Goal: Task Accomplishment & Management: Complete application form

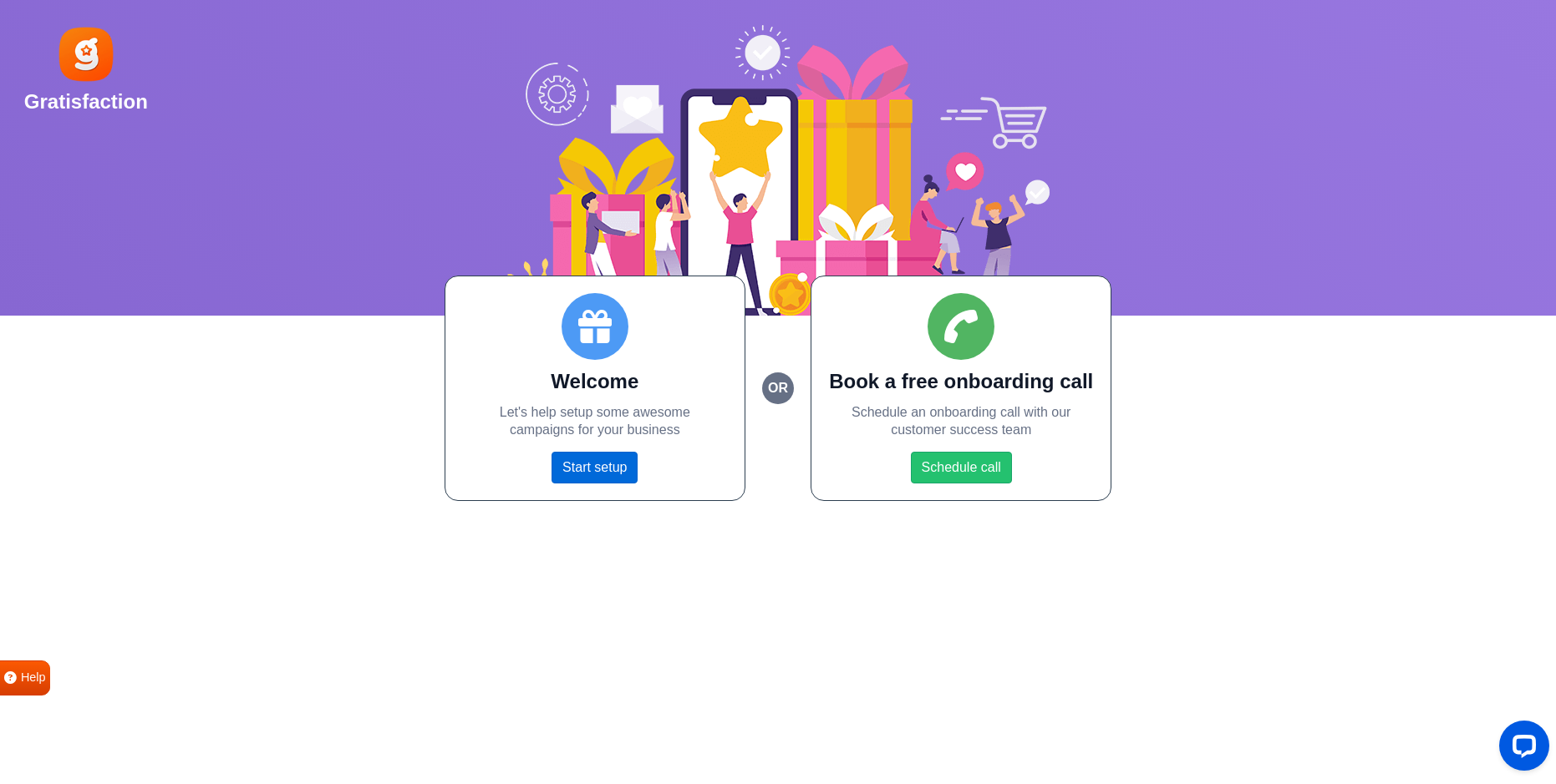
click at [593, 470] on link "Start setup" at bounding box center [594, 467] width 86 height 32
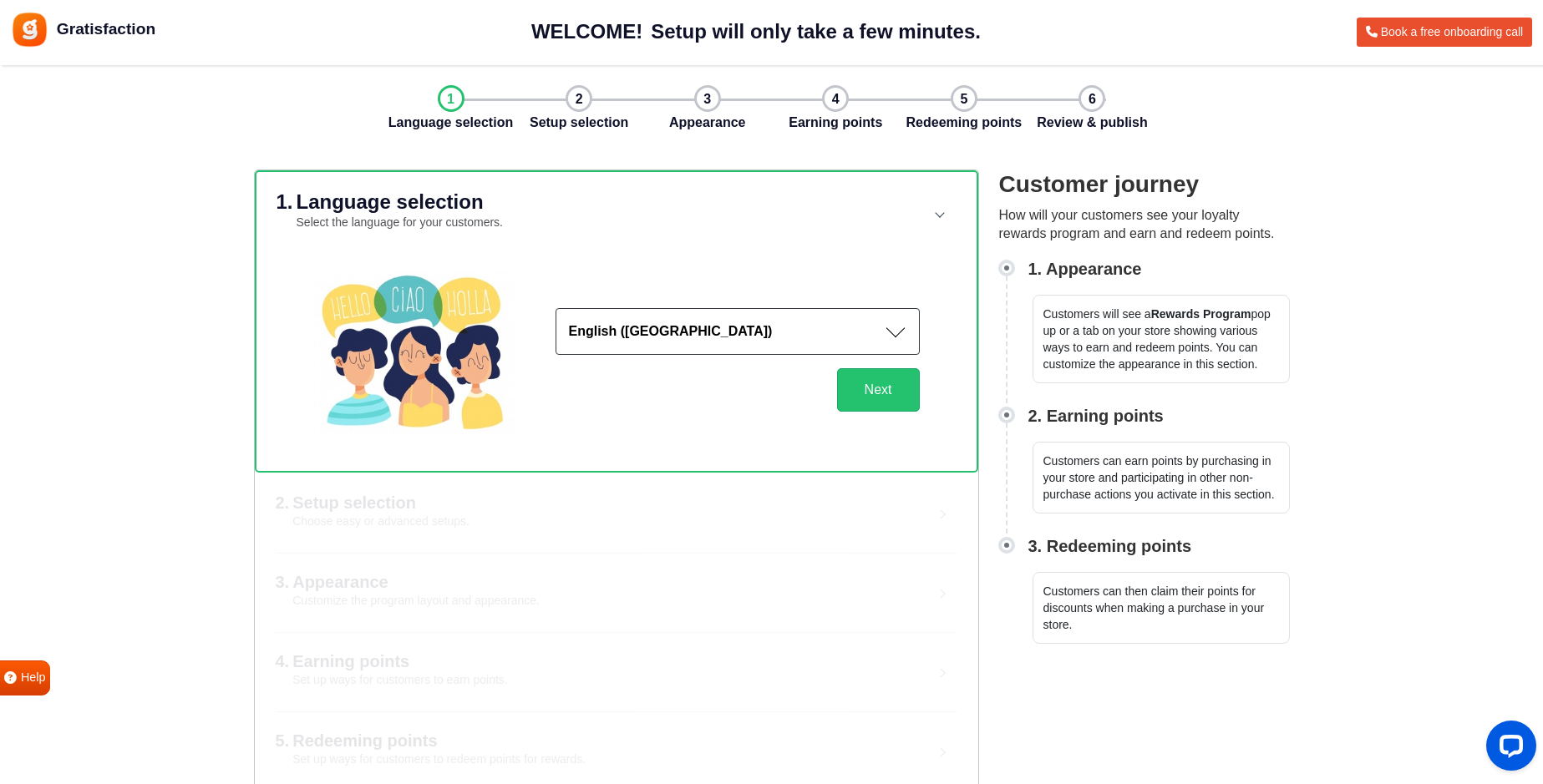
click at [835, 335] on button "English ([GEOGRAPHIC_DATA])" at bounding box center [738, 331] width 365 height 47
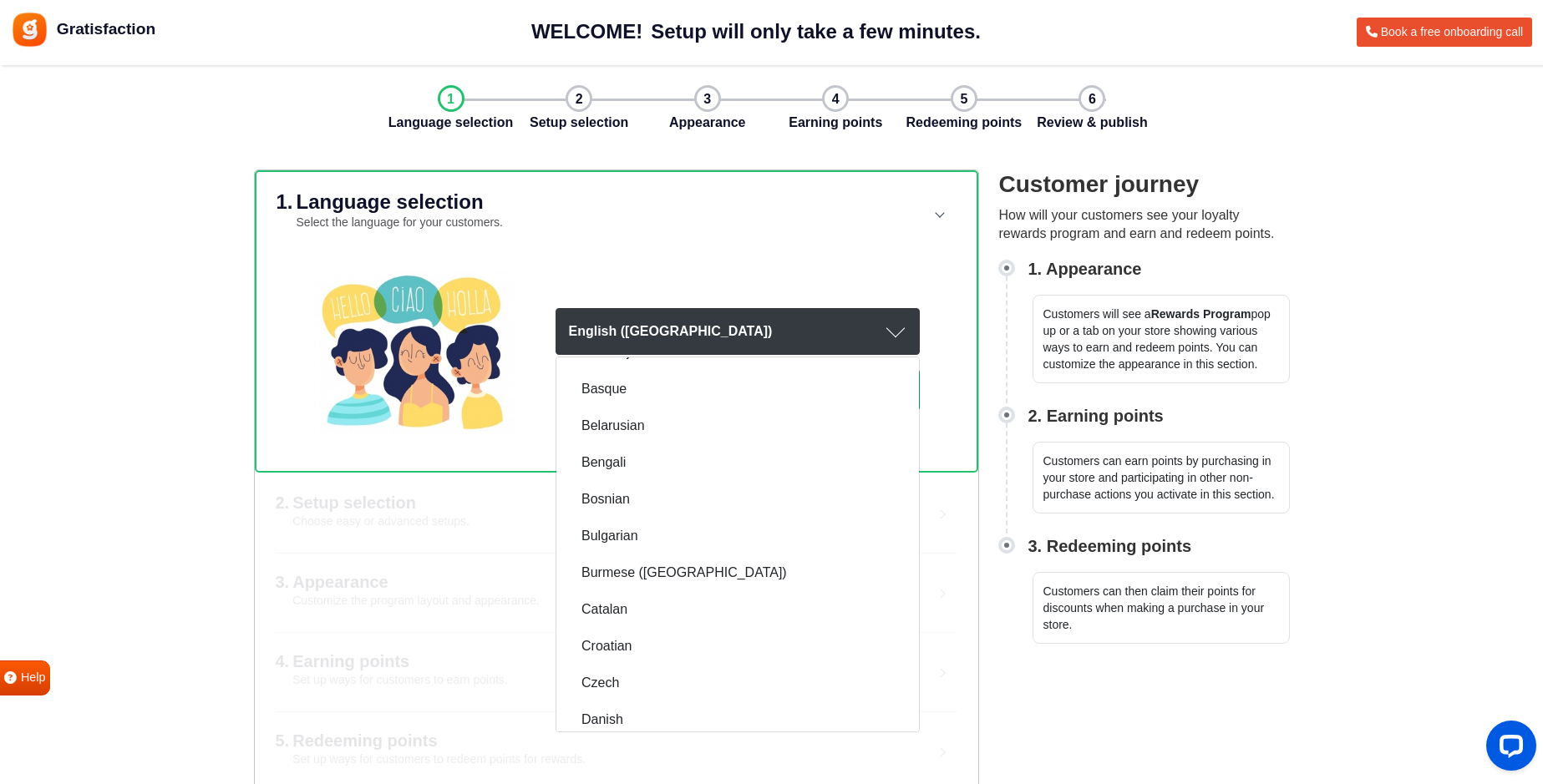
scroll to position [501, 0]
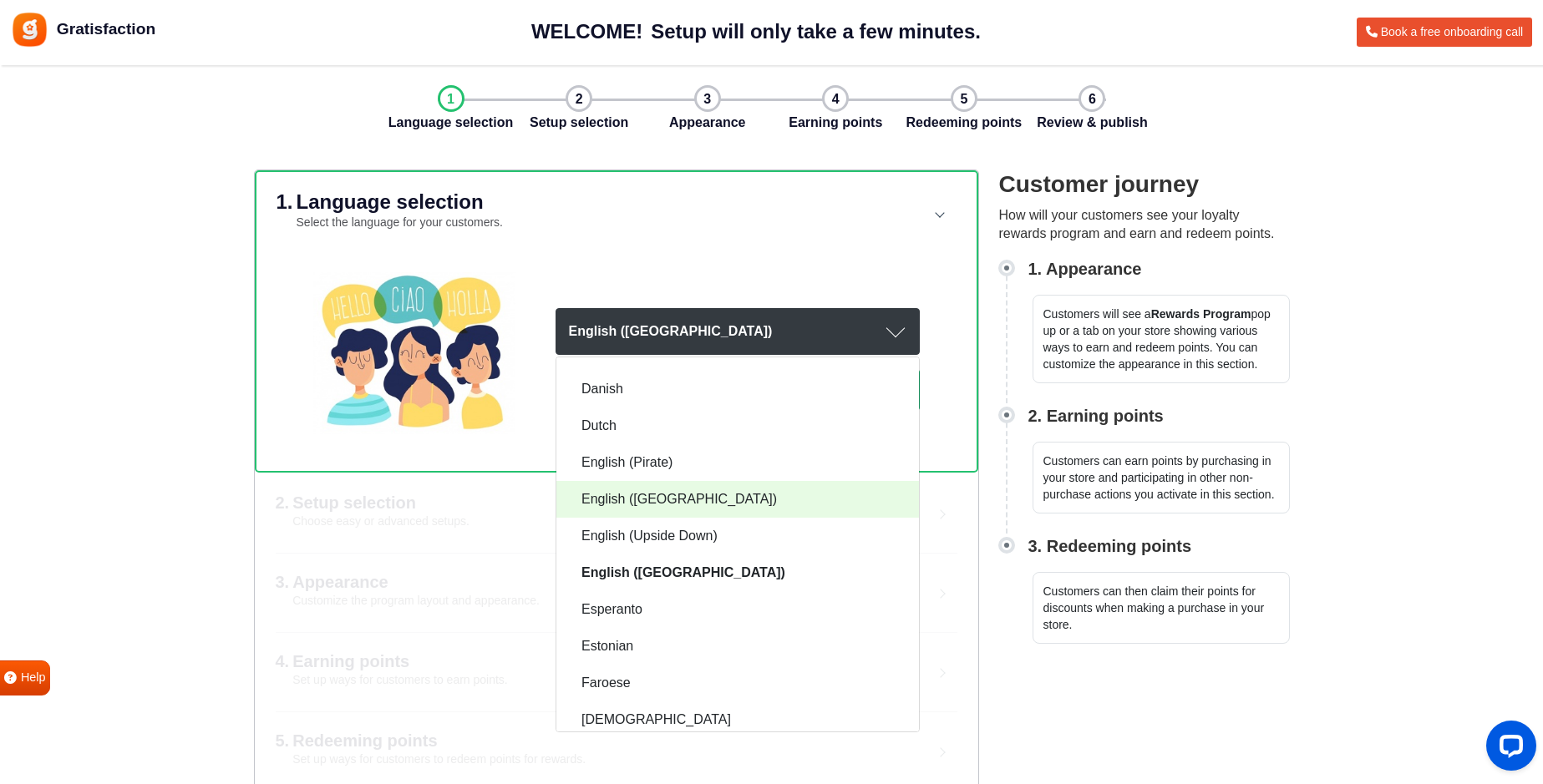
click at [658, 504] on link "English ([GEOGRAPHIC_DATA])" at bounding box center [738, 499] width 363 height 36
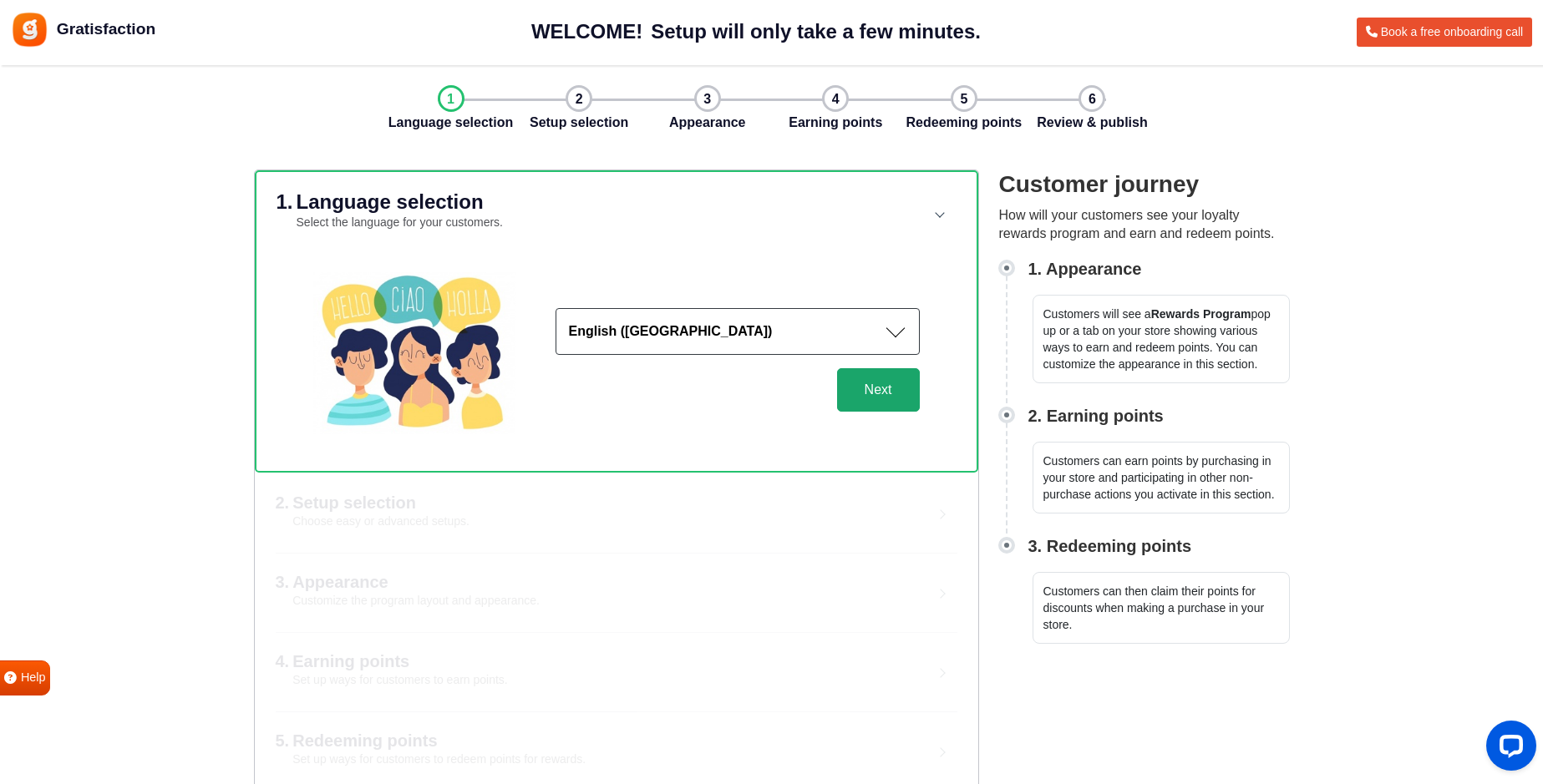
click at [879, 386] on button "Next" at bounding box center [879, 390] width 83 height 43
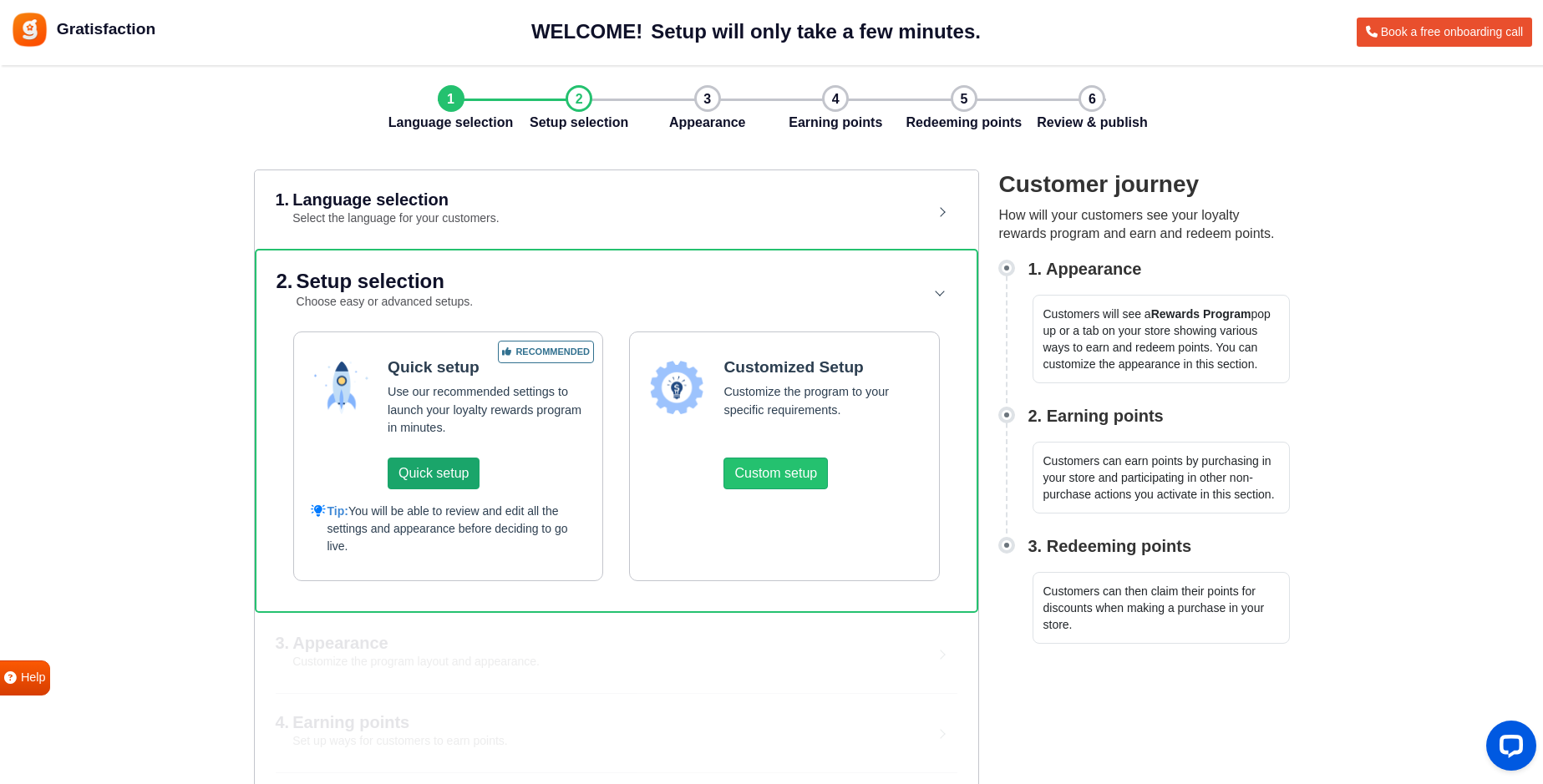
click at [433, 477] on button "Quick setup" at bounding box center [434, 473] width 92 height 32
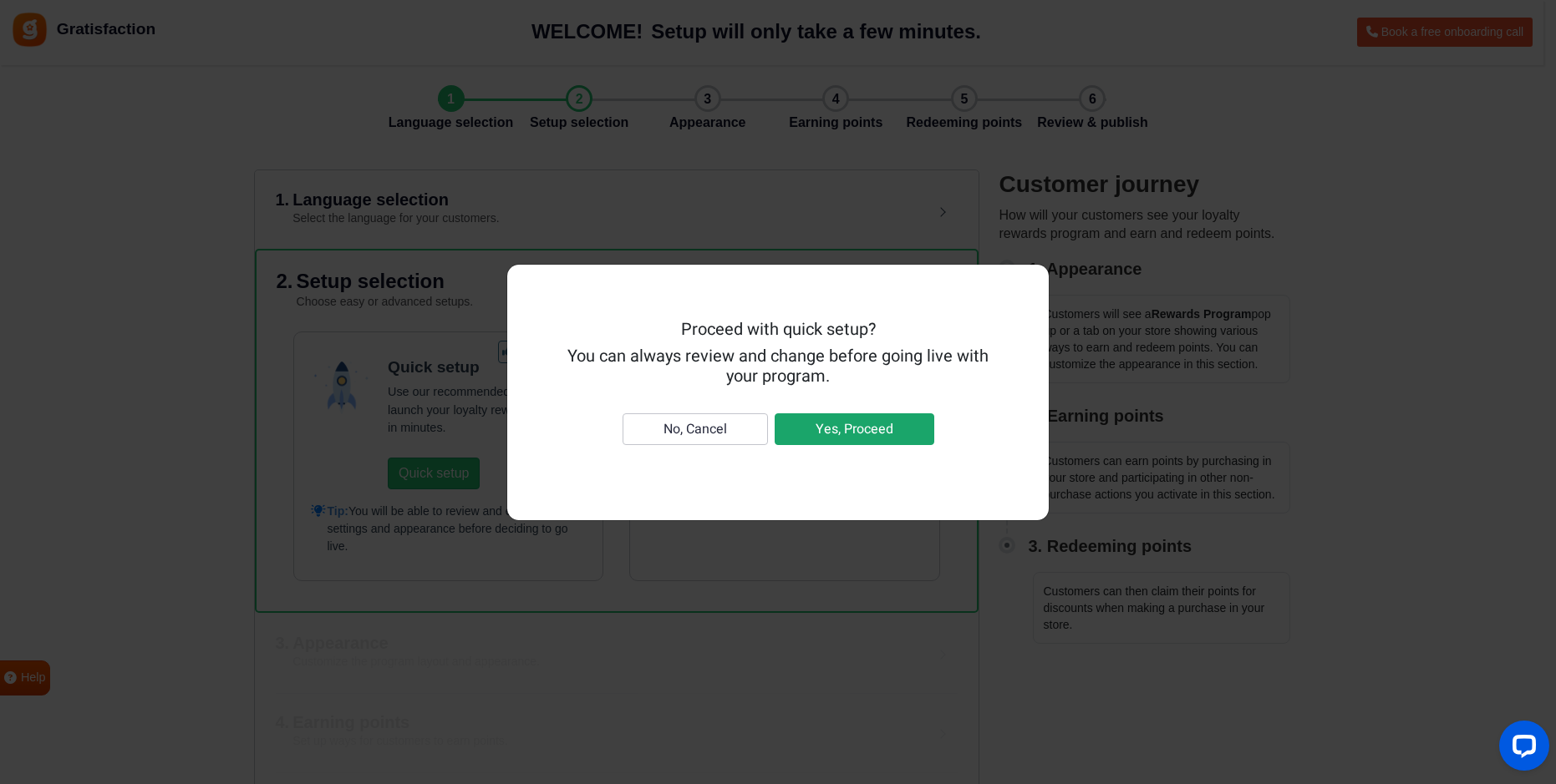
click at [842, 432] on button "Yes, Proceed" at bounding box center [855, 429] width 159 height 32
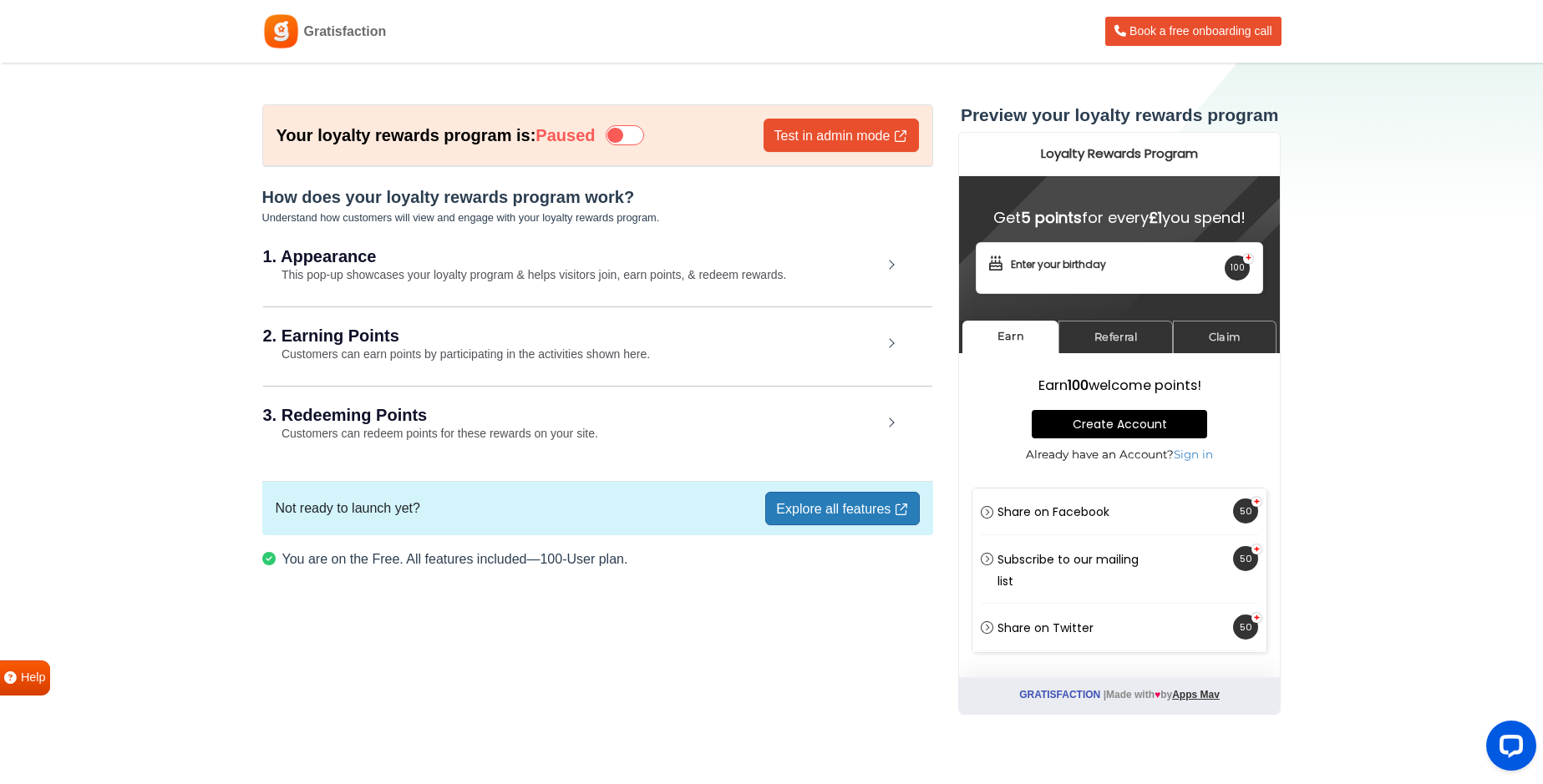
click at [888, 267] on div "1. Appearance This pop-up showcases your loyalty program & helps visitors join,…" at bounding box center [597, 266] width 669 height 77
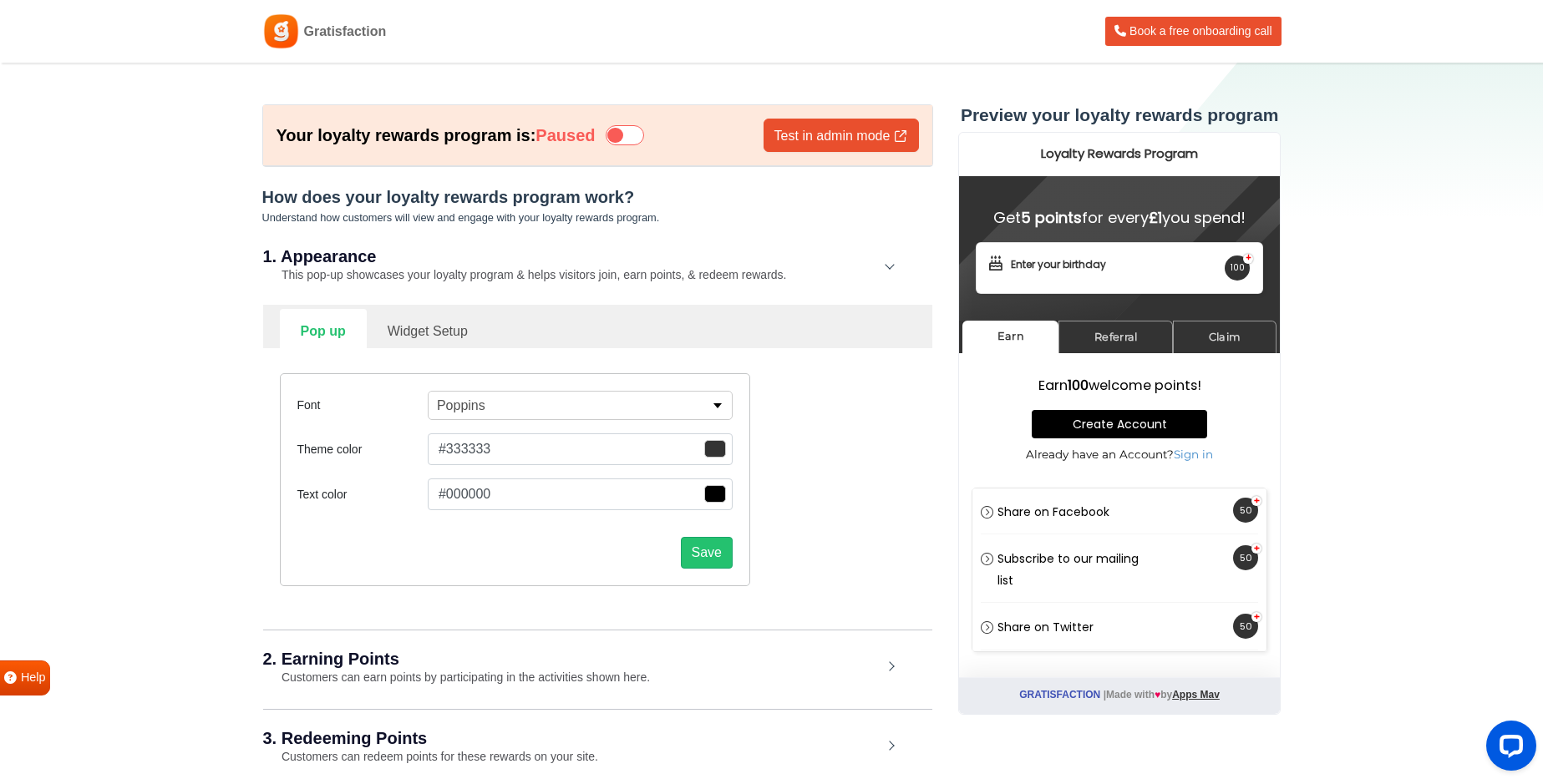
click at [756, 619] on div "Pop up Widget Setup Font Poppins Alfa Slab One Anek Telugu Anton Archivo Archiv…" at bounding box center [597, 466] width 669 height 323
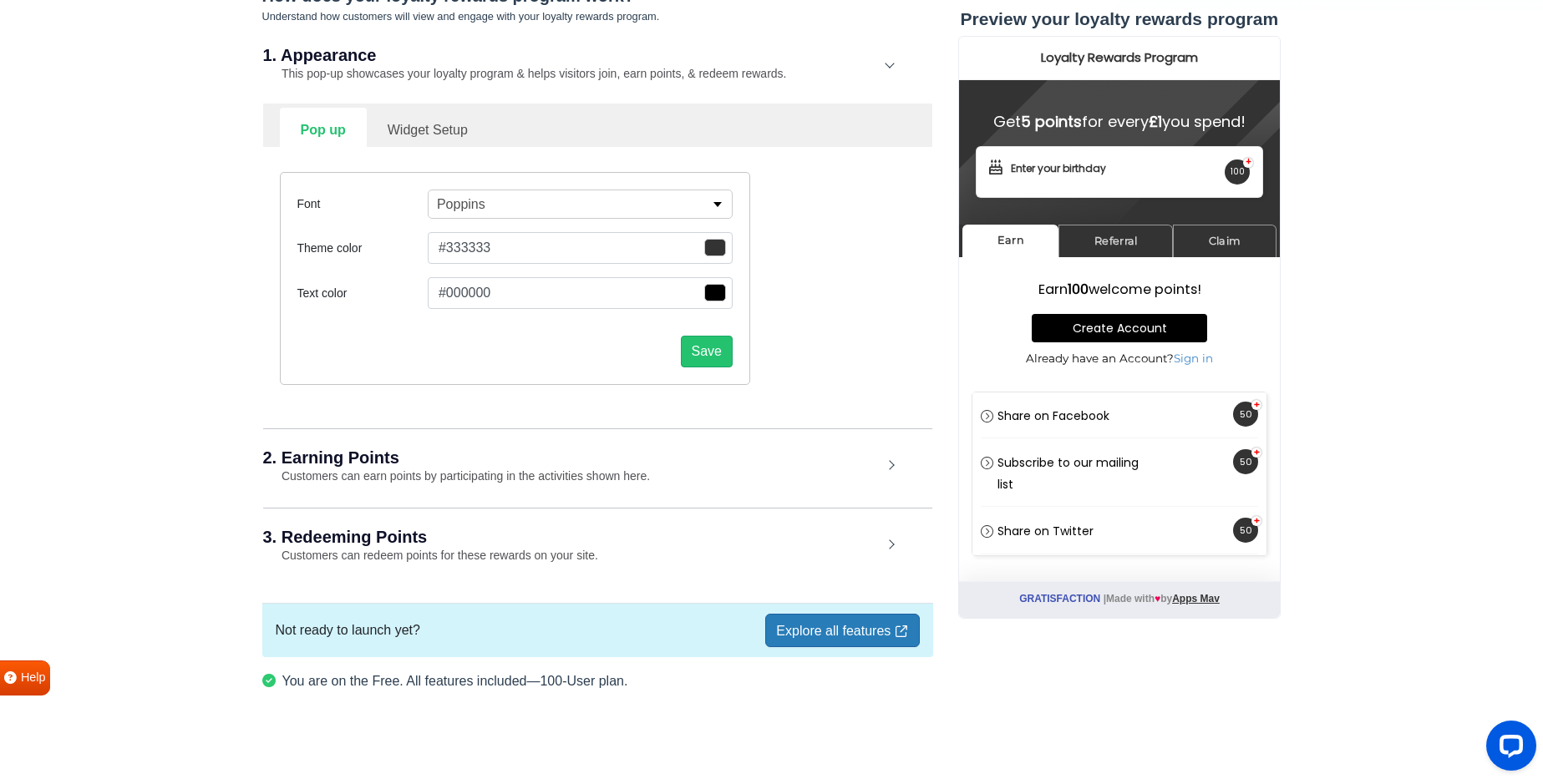
scroll to position [205, 0]
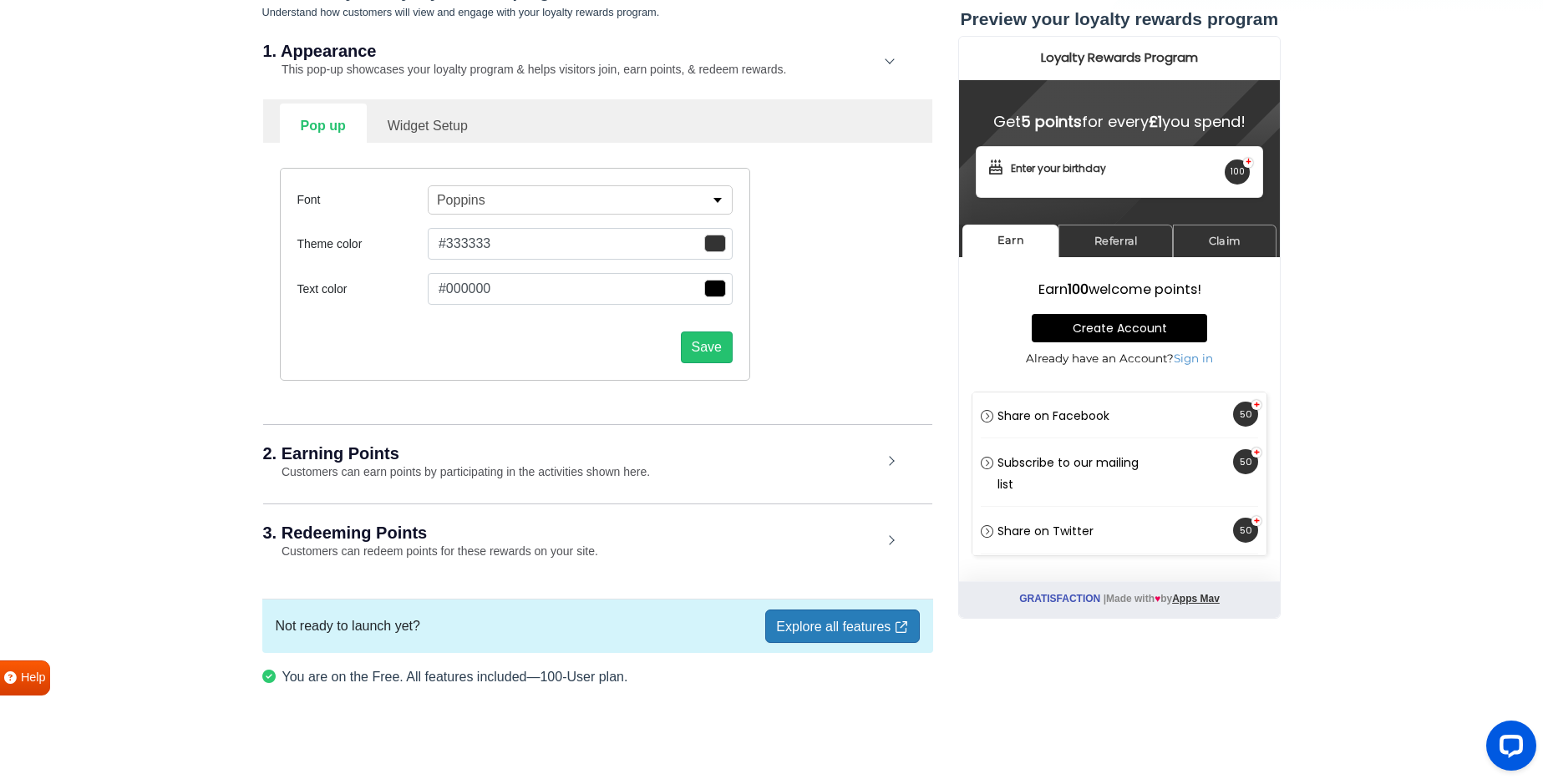
click at [862, 466] on div "2. Earning Points Customers can earn points by participating in the activities …" at bounding box center [597, 463] width 669 height 78
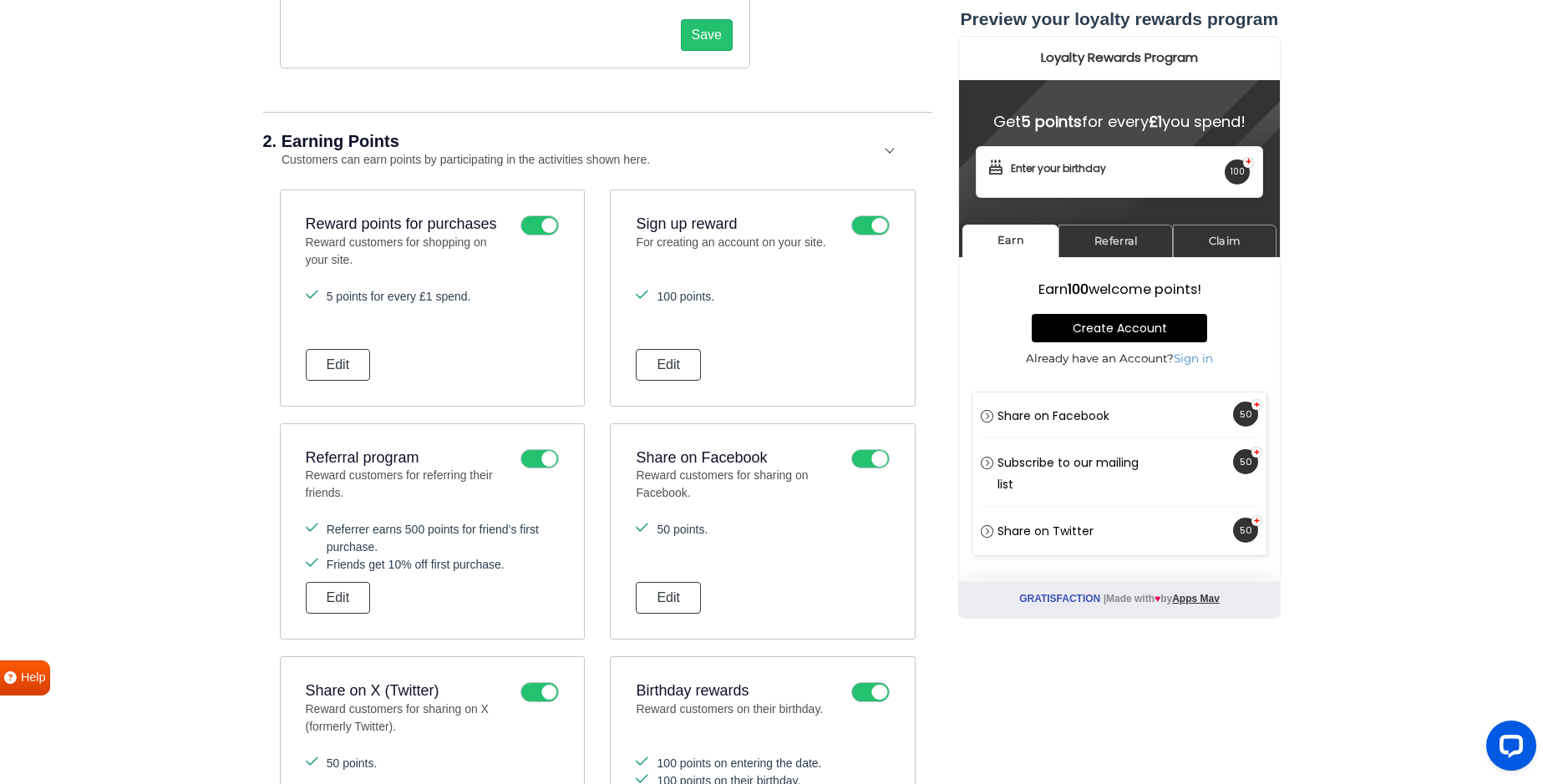
scroll to position [539, 0]
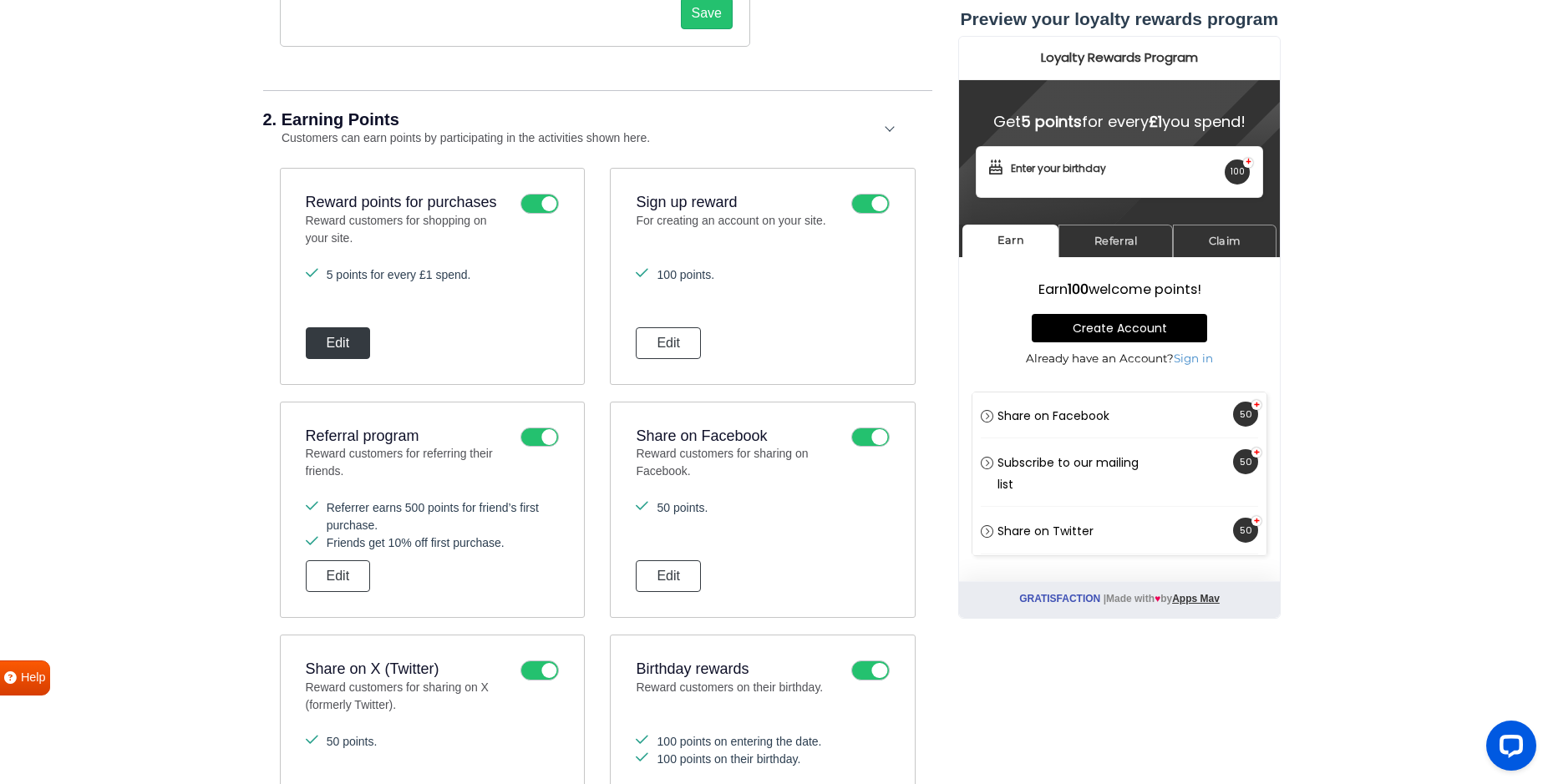
click at [349, 343] on button "Edit" at bounding box center [338, 343] width 65 height 32
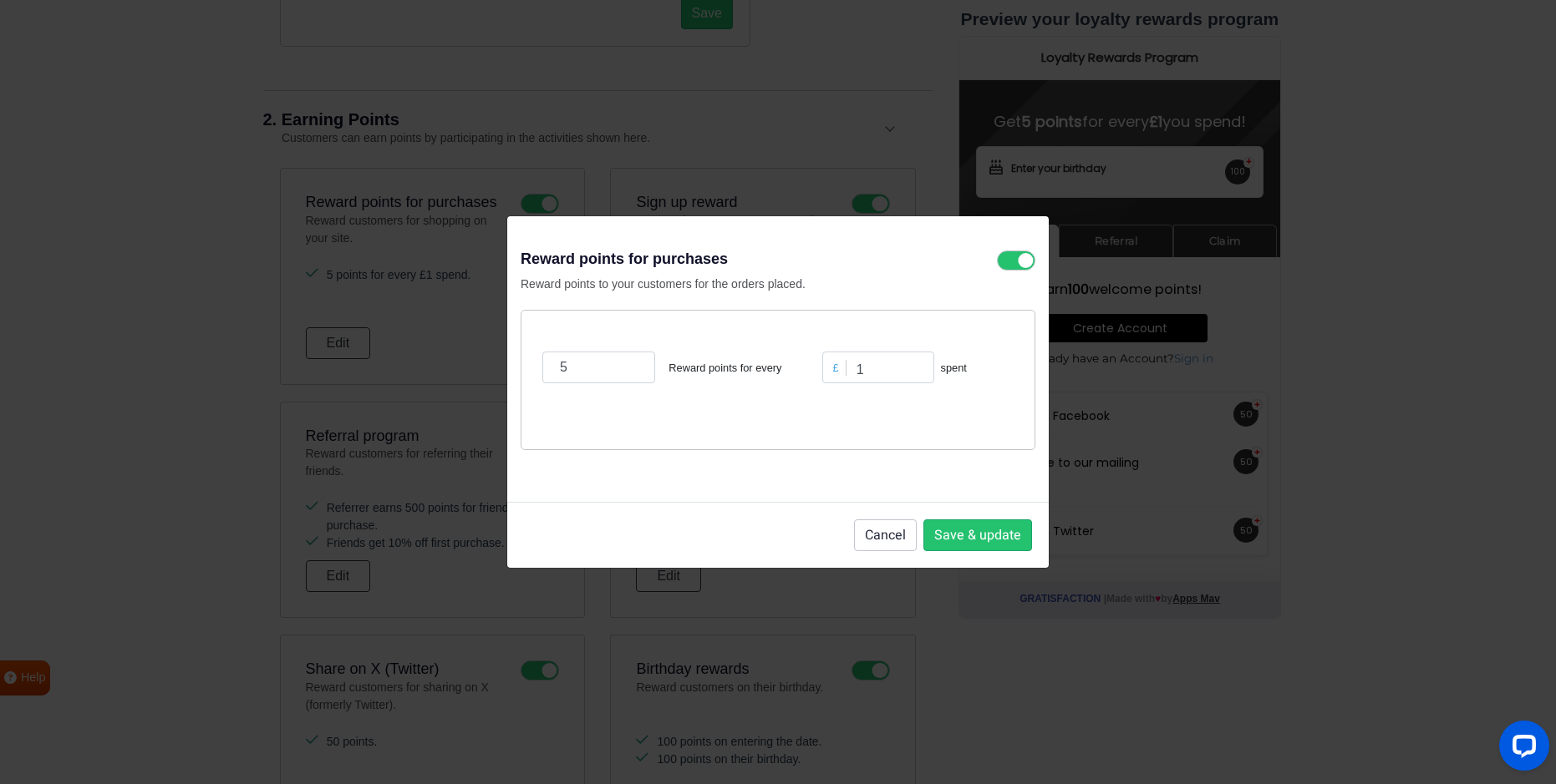
click at [395, 317] on div "Reward points for purchases Reward points to your customers for the orders plac…" at bounding box center [778, 392] width 1556 height 784
click at [888, 528] on button "Cancel" at bounding box center [885, 535] width 62 height 32
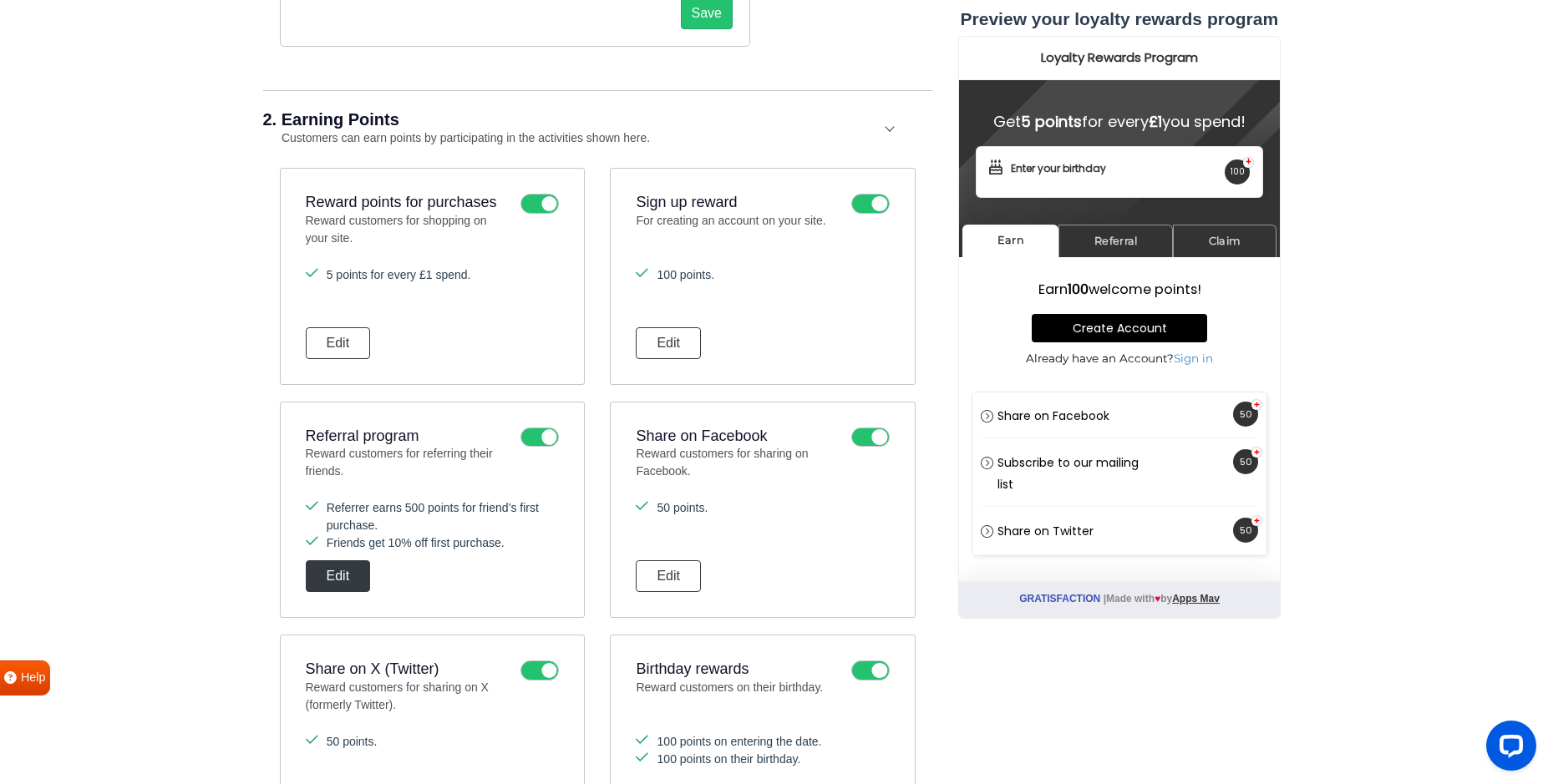
click at [346, 581] on button "Edit" at bounding box center [338, 576] width 65 height 32
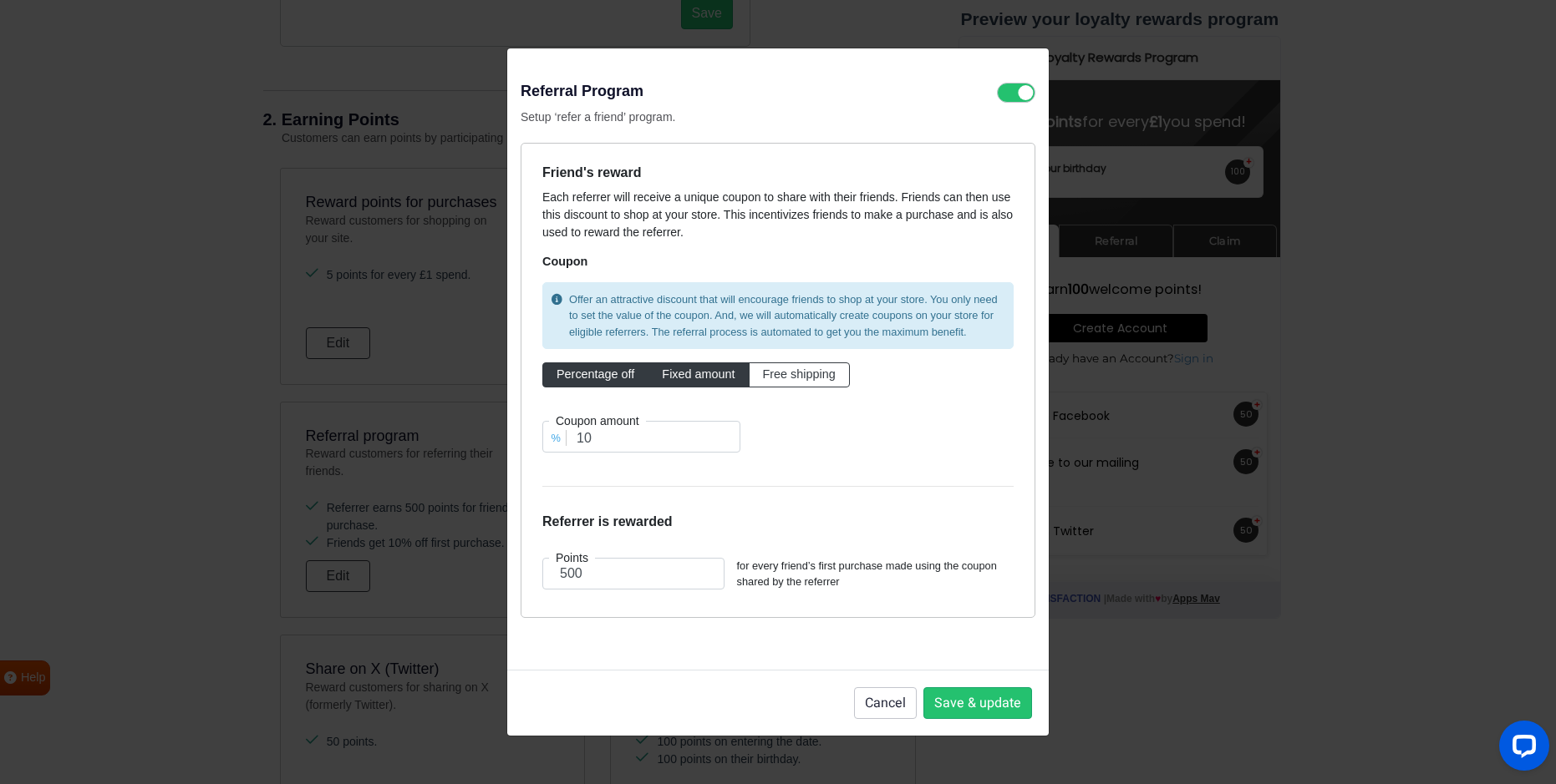
click at [710, 369] on span "Fixed amount" at bounding box center [698, 374] width 73 height 13
click at [673, 369] on input "Fixed amount" at bounding box center [667, 371] width 11 height 11
radio input "true"
click at [616, 378] on span "Percentage off" at bounding box center [596, 374] width 78 height 13
click at [567, 376] on input "Percentage off" at bounding box center [562, 371] width 11 height 11
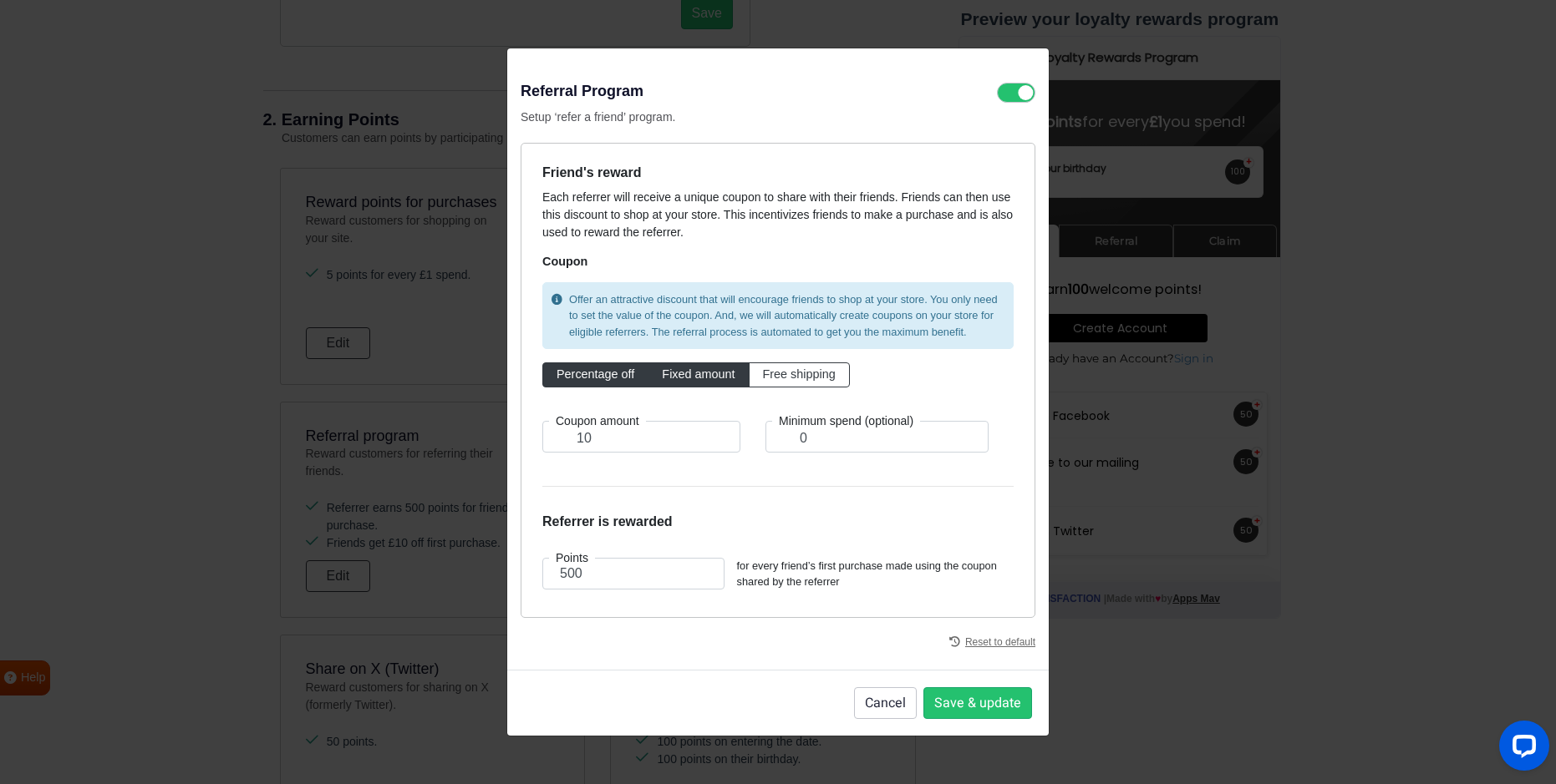
radio input "true"
click at [604, 441] on input "10" at bounding box center [641, 436] width 198 height 32
type input "1"
type input "5"
click at [843, 441] on div "Offer an attractive discount that will encourage friends to shop at your store.…" at bounding box center [778, 374] width 496 height 197
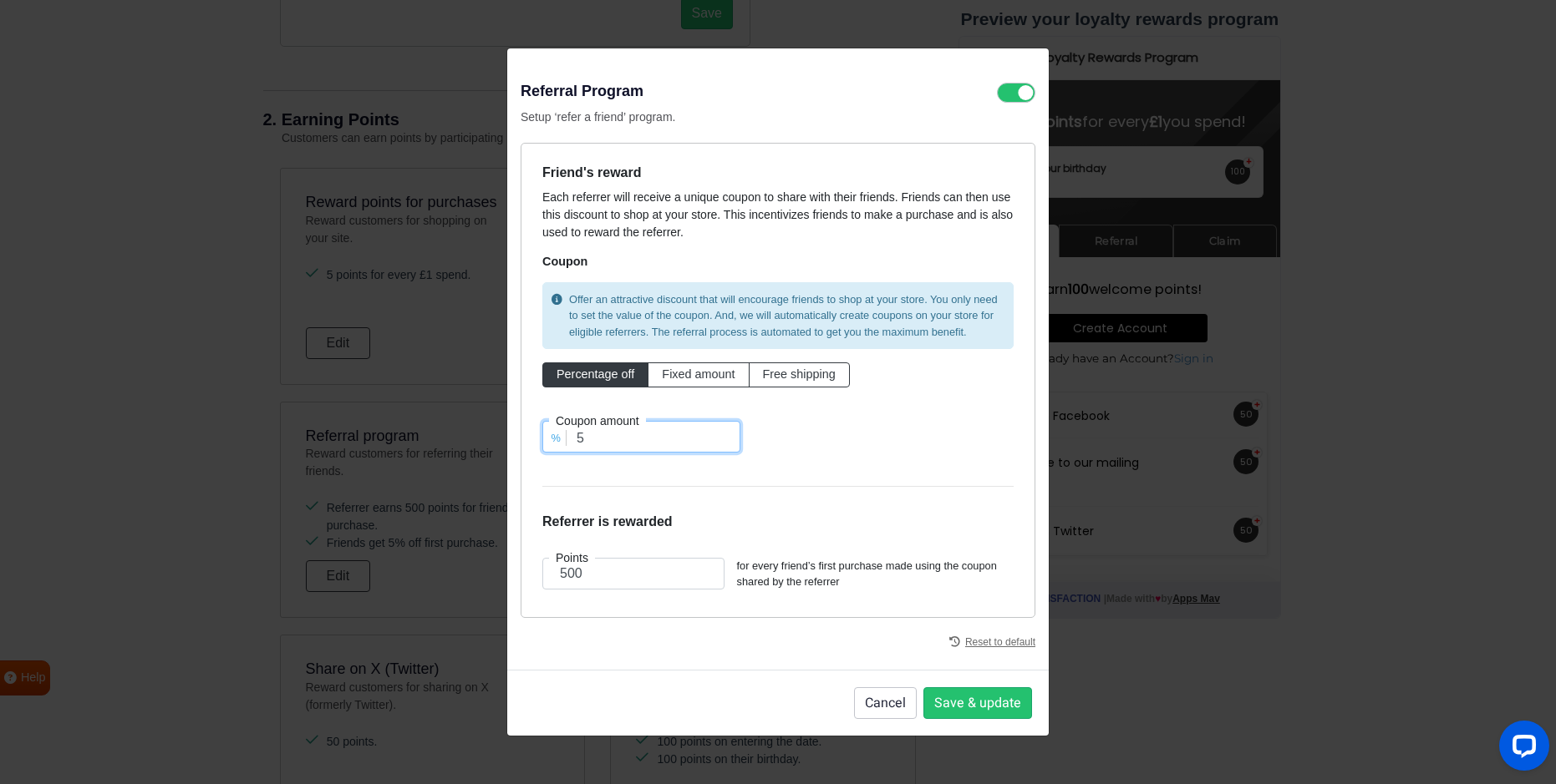
click at [590, 441] on input "5" at bounding box center [641, 436] width 198 height 32
click at [586, 575] on input "500" at bounding box center [633, 574] width 182 height 32
type input "5"
type input "250"
click at [799, 651] on div "Reset to default" at bounding box center [778, 637] width 514 height 38
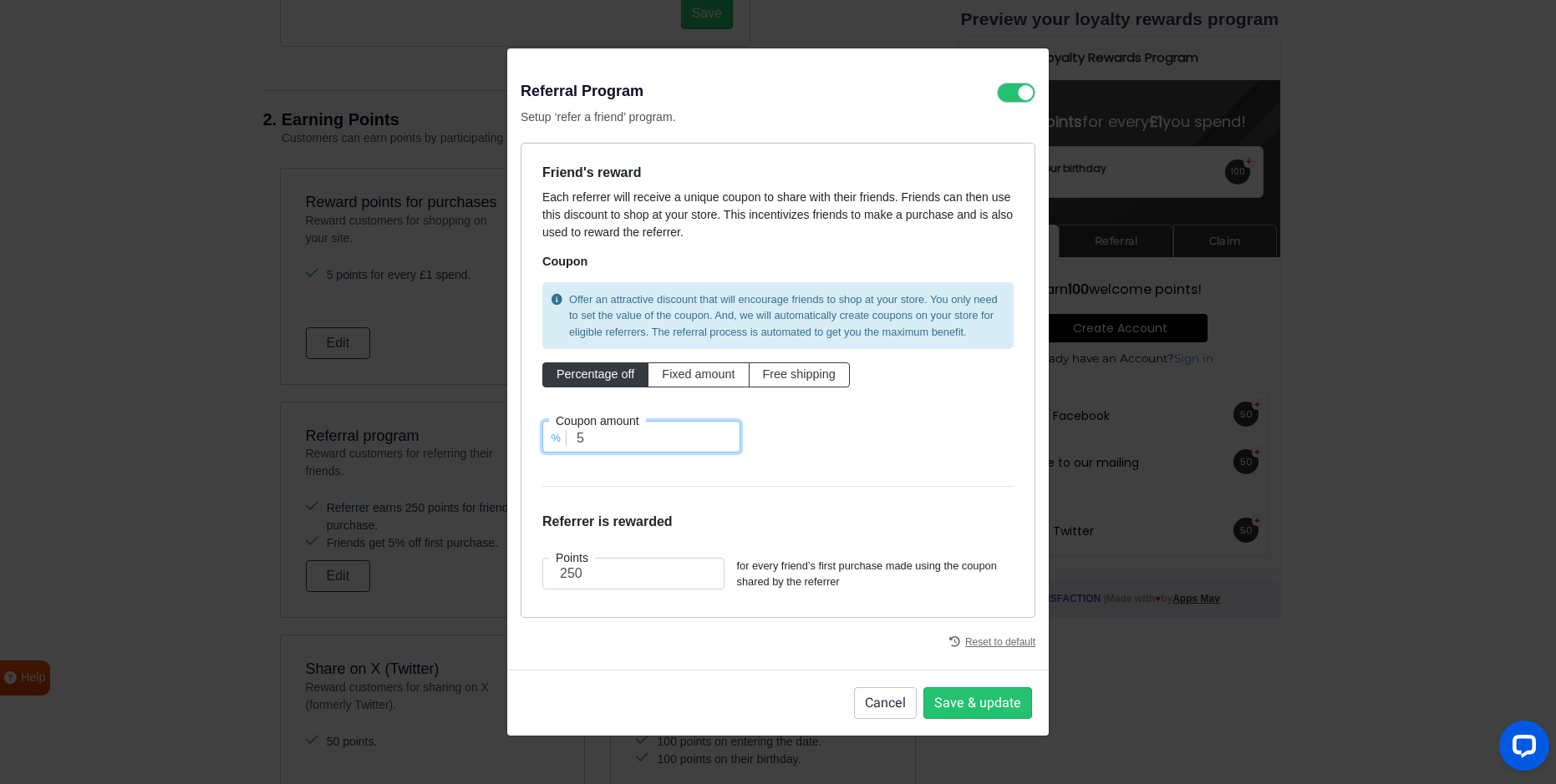
click at [586, 441] on input "5" at bounding box center [641, 436] width 198 height 32
type input "10"
click at [666, 476] on form "Friend's reward Each referrer will receive a unique coupon to share with their …" at bounding box center [778, 380] width 471 height 432
click at [959, 703] on button "Save & update" at bounding box center [977, 703] width 108 height 32
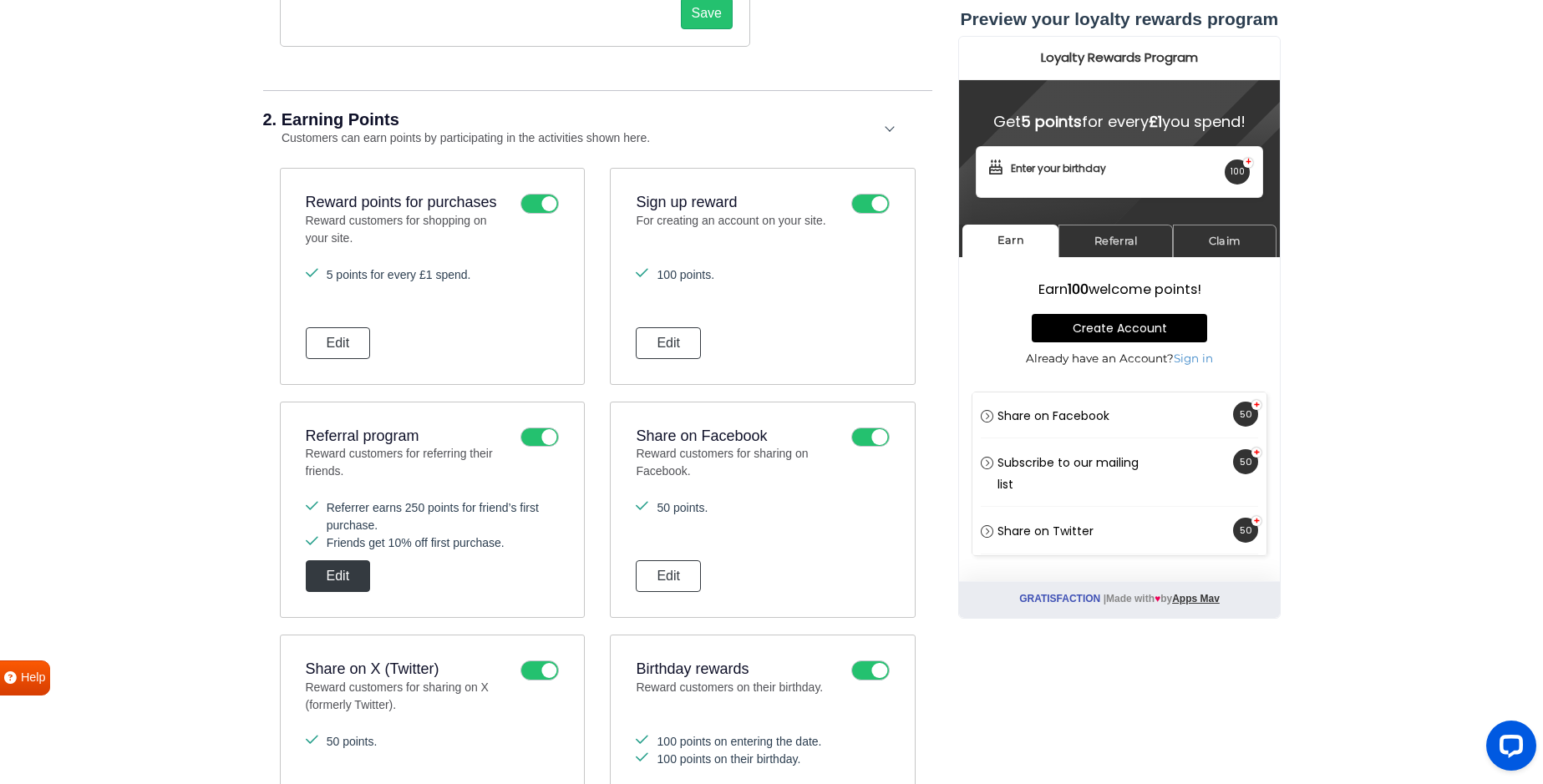
click at [346, 573] on button "Edit" at bounding box center [338, 576] width 65 height 32
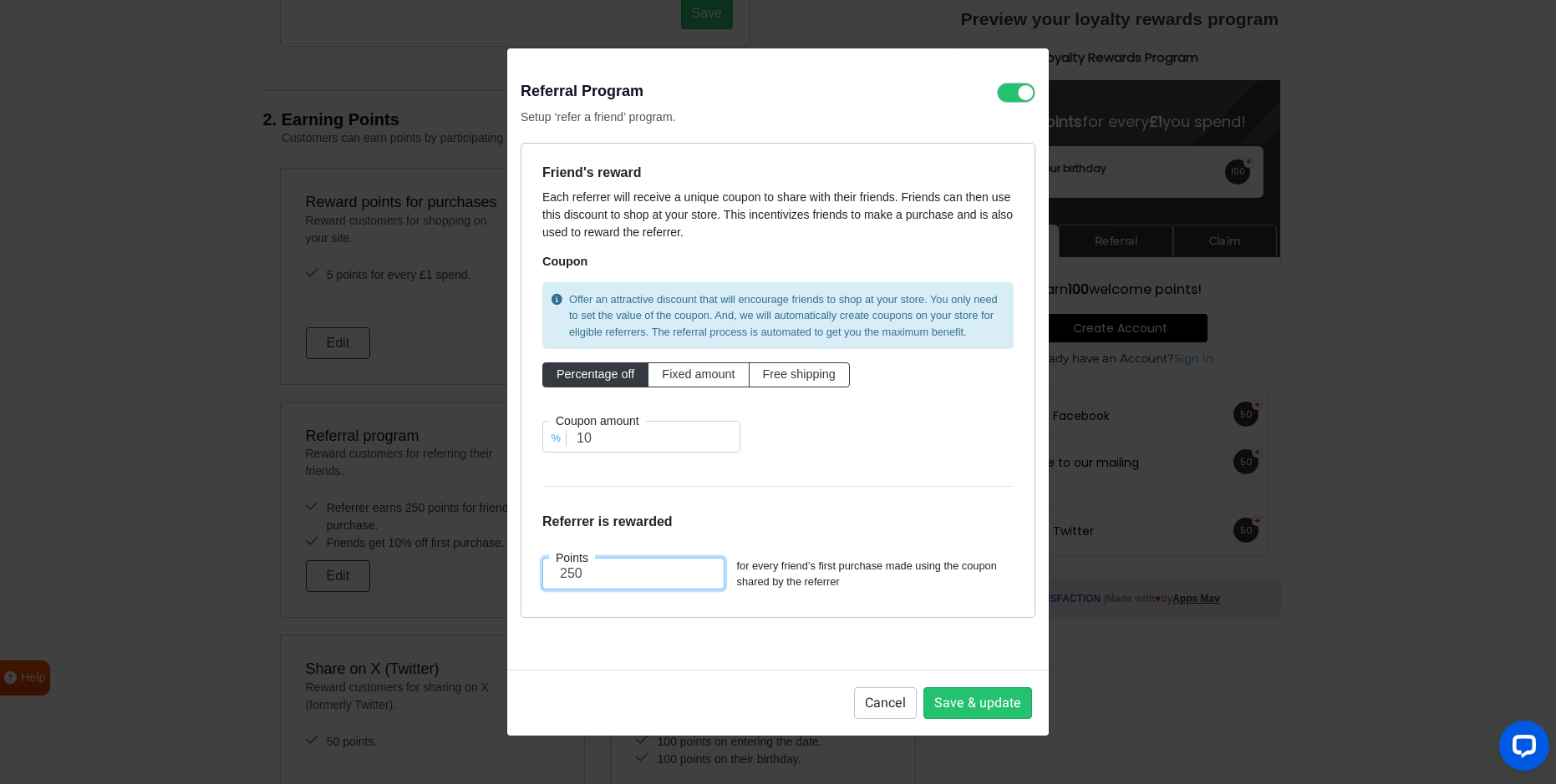
click at [577, 573] on input "250" at bounding box center [633, 574] width 182 height 32
type input "110"
click at [591, 632] on div "Reset to default" at bounding box center [778, 637] width 514 height 38
click at [984, 698] on button "Save & update" at bounding box center [977, 703] width 108 height 32
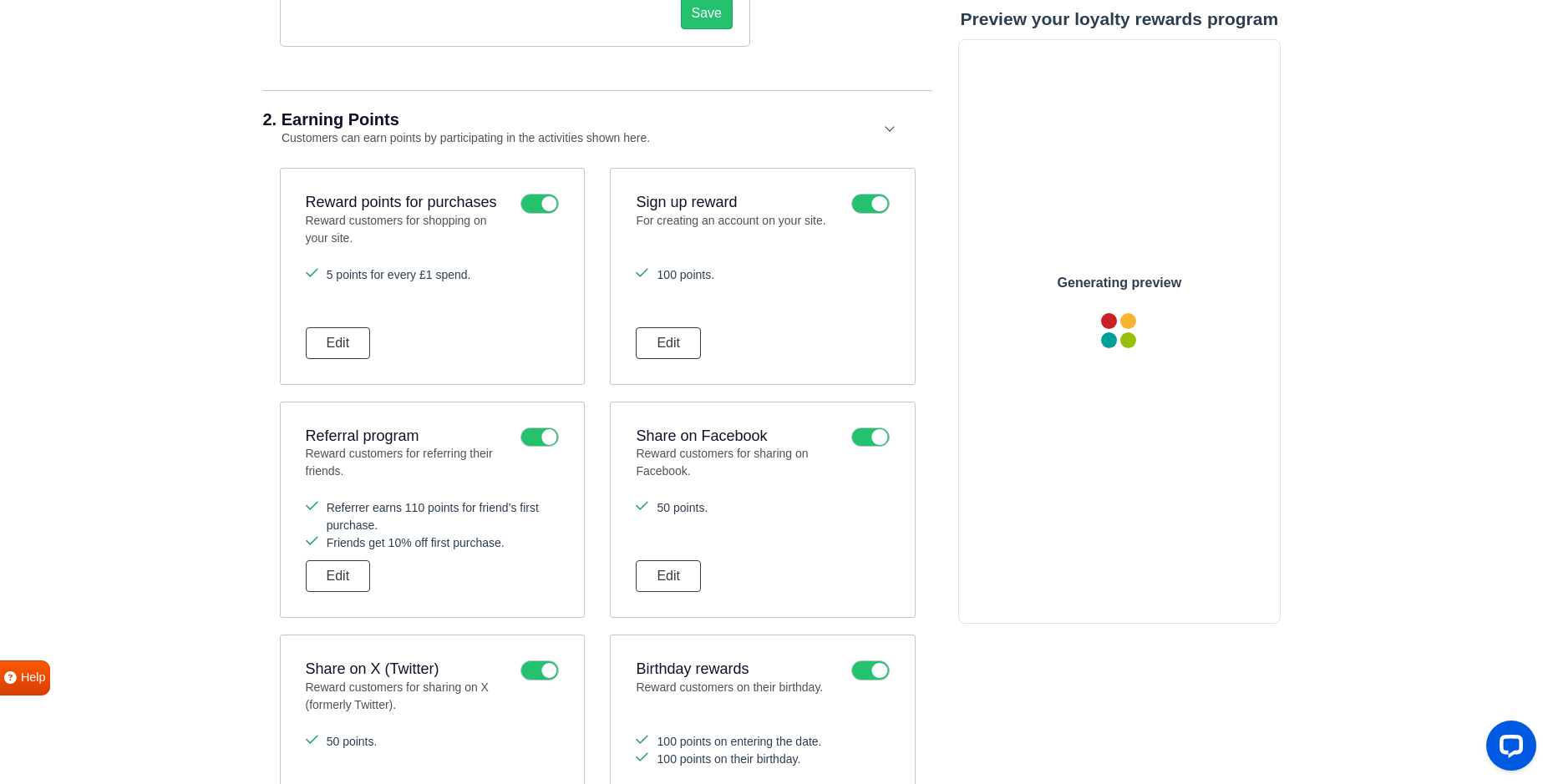
scroll to position [0, 0]
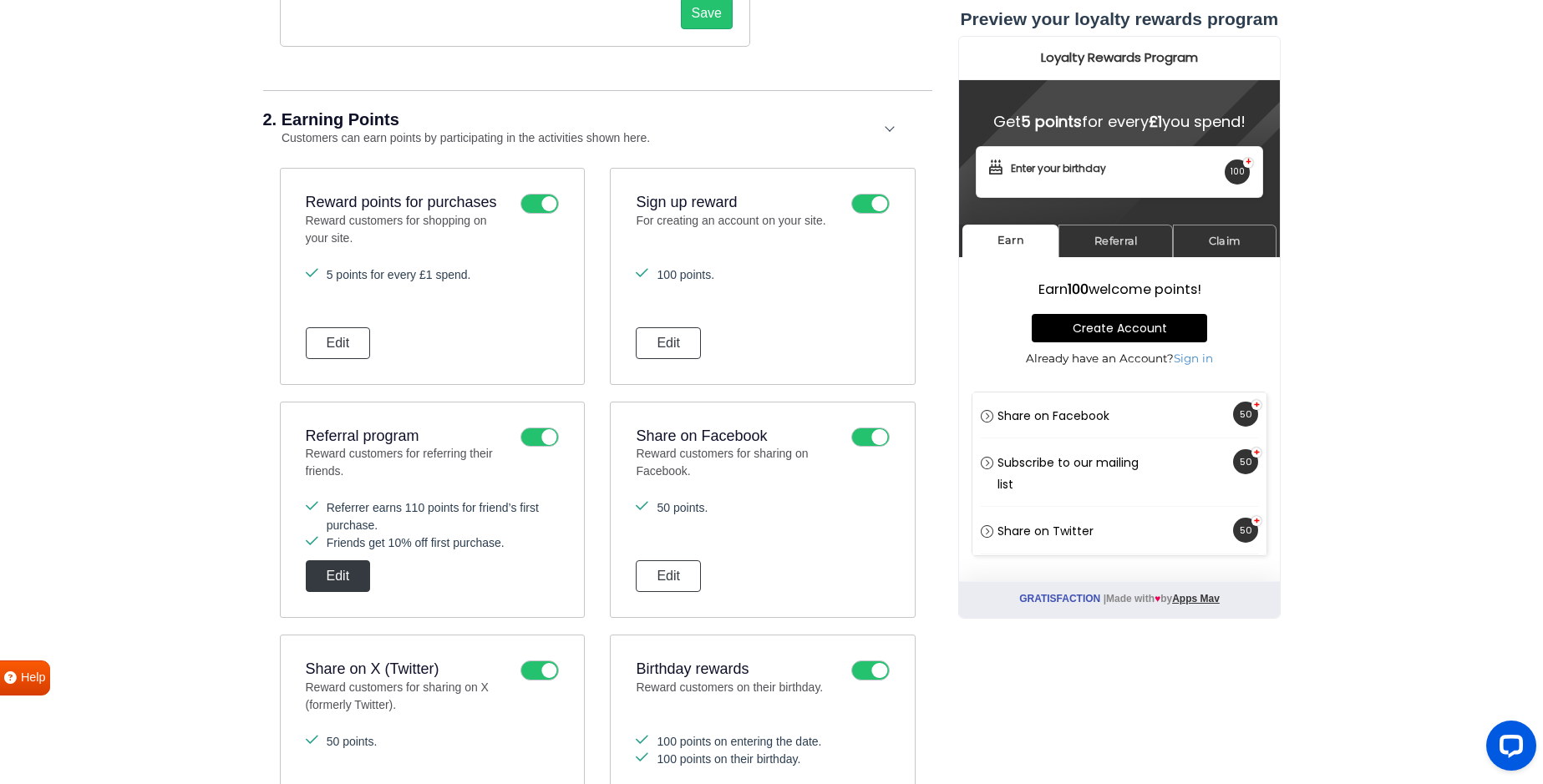
click at [329, 569] on button "Edit" at bounding box center [338, 576] width 65 height 32
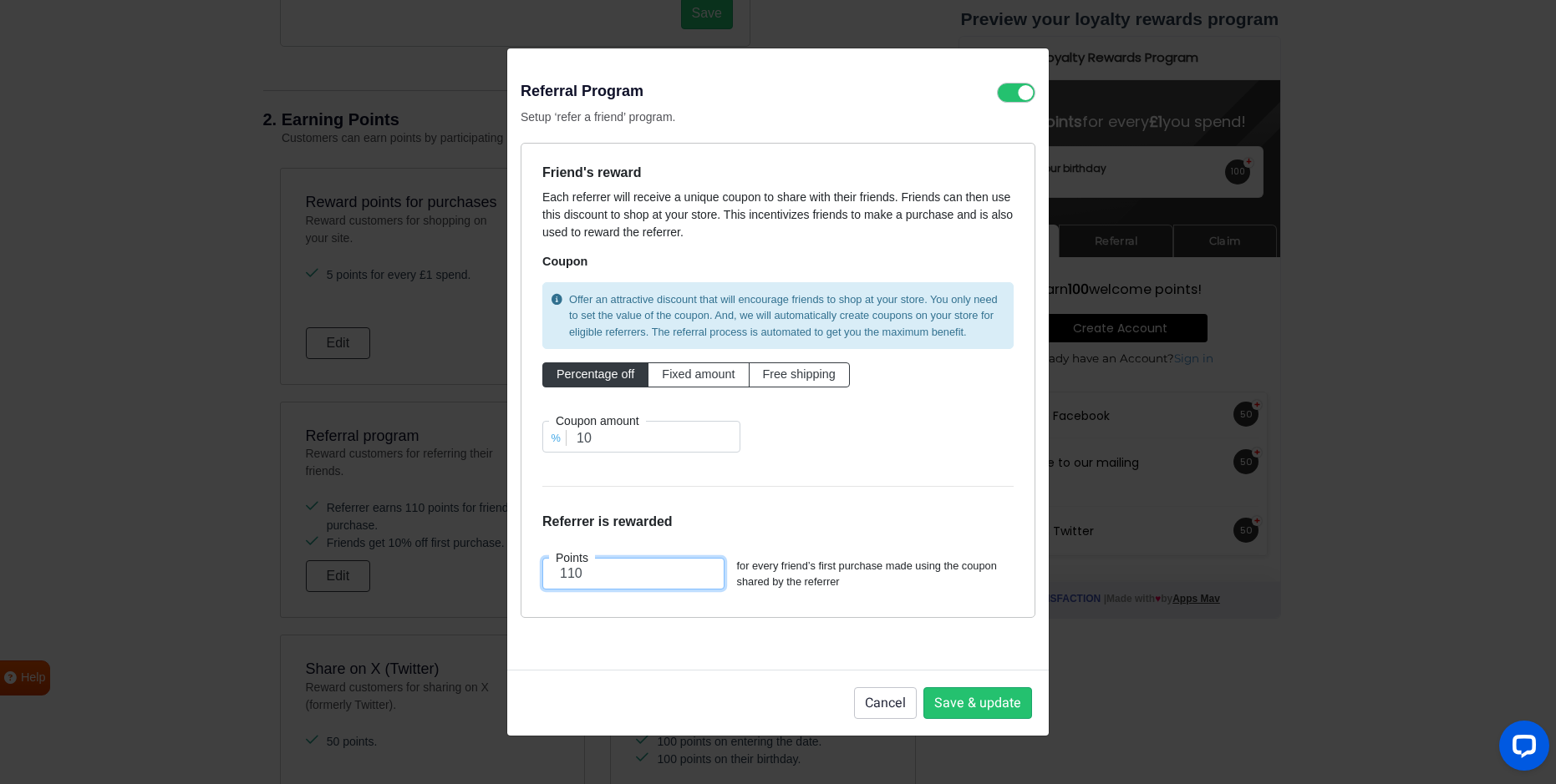
click at [572, 574] on input "110" at bounding box center [633, 574] width 182 height 32
click at [574, 574] on input "110" at bounding box center [633, 574] width 182 height 32
type input "100"
click at [649, 656] on div "Referral Program Setup ‘refer a friend’ program. Friend's reward Each referrer …" at bounding box center [778, 359] width 541 height 621
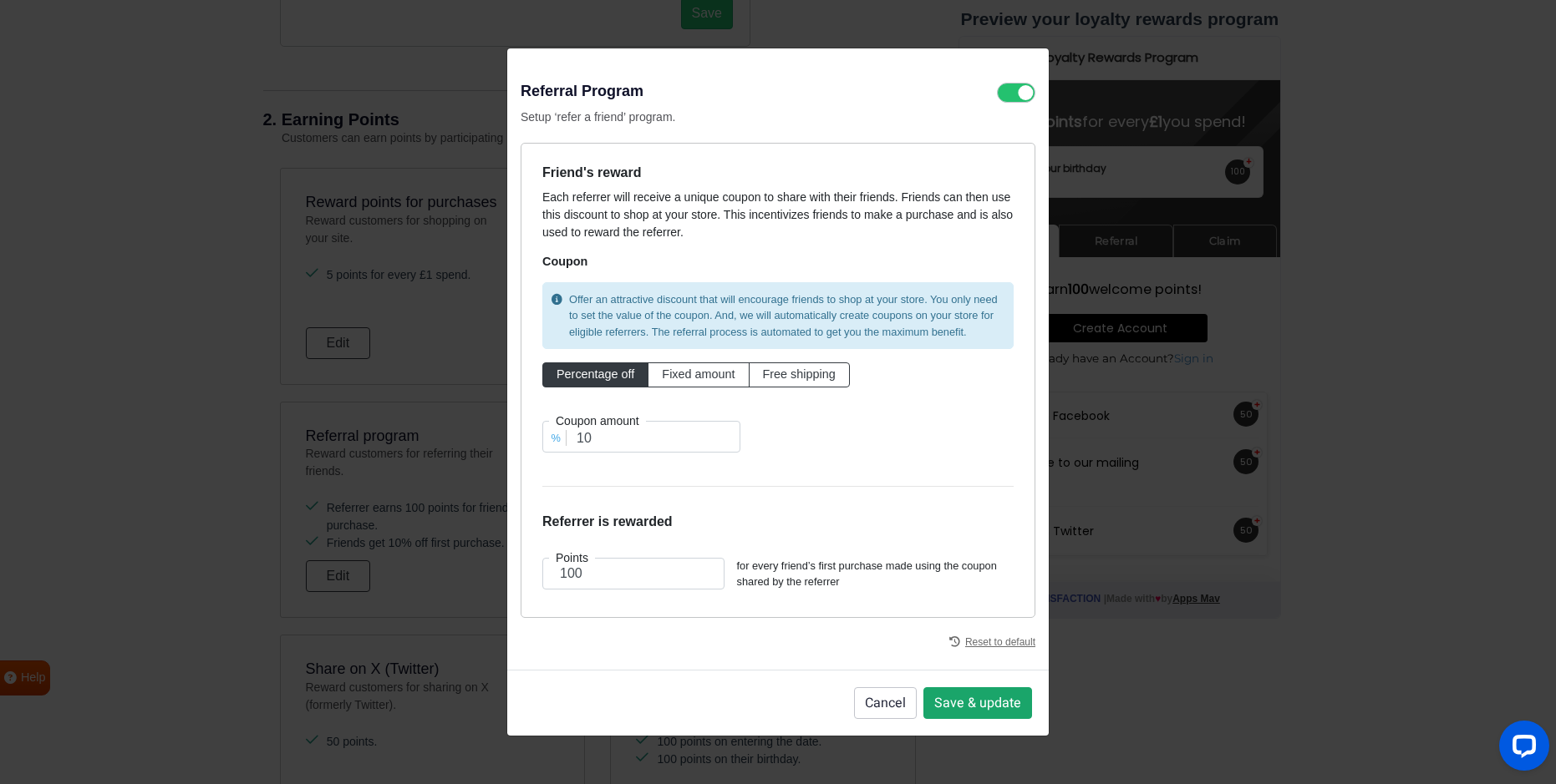
click at [967, 699] on button "Save & update" at bounding box center [977, 703] width 108 height 32
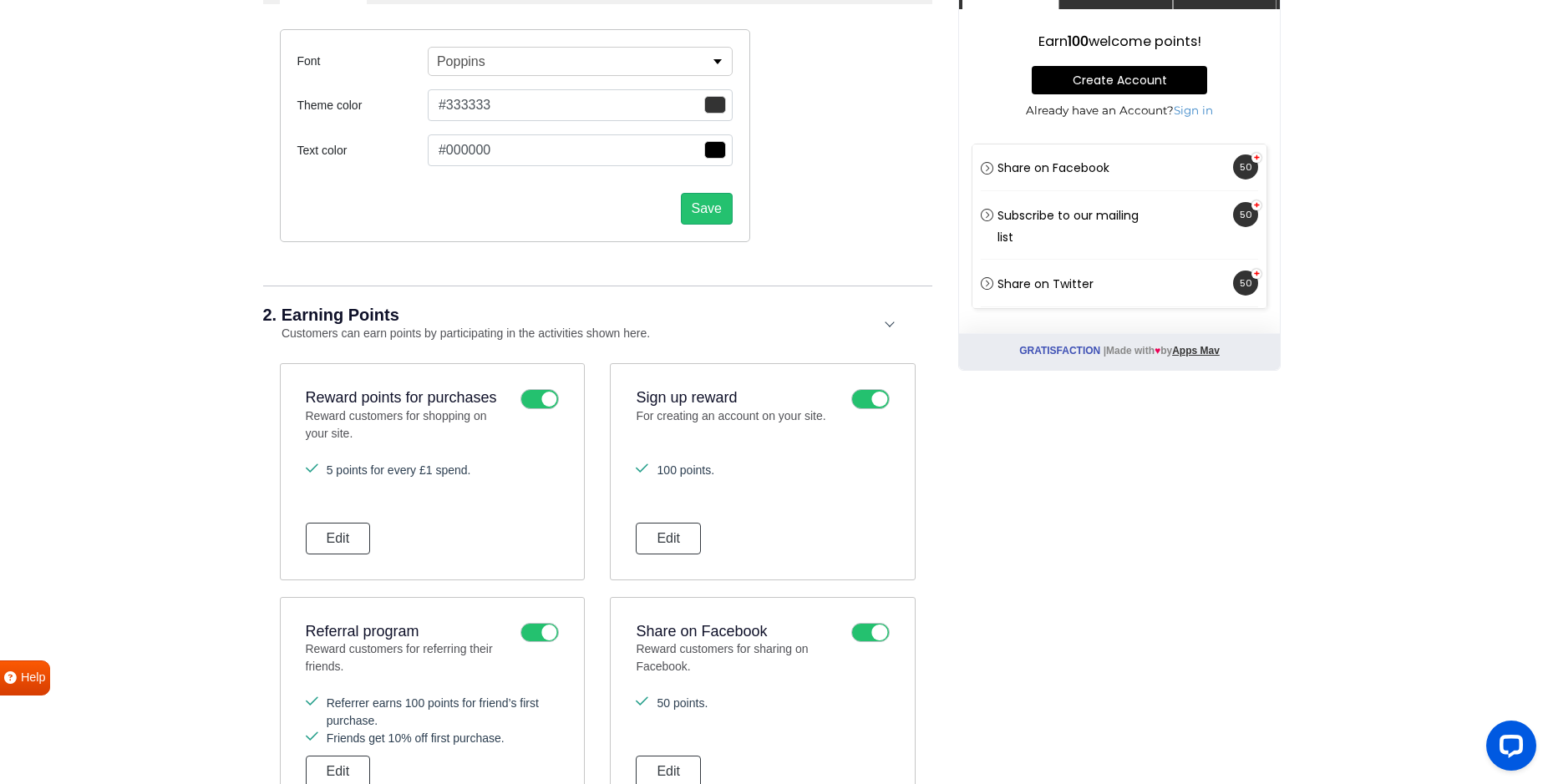
scroll to position [38, 0]
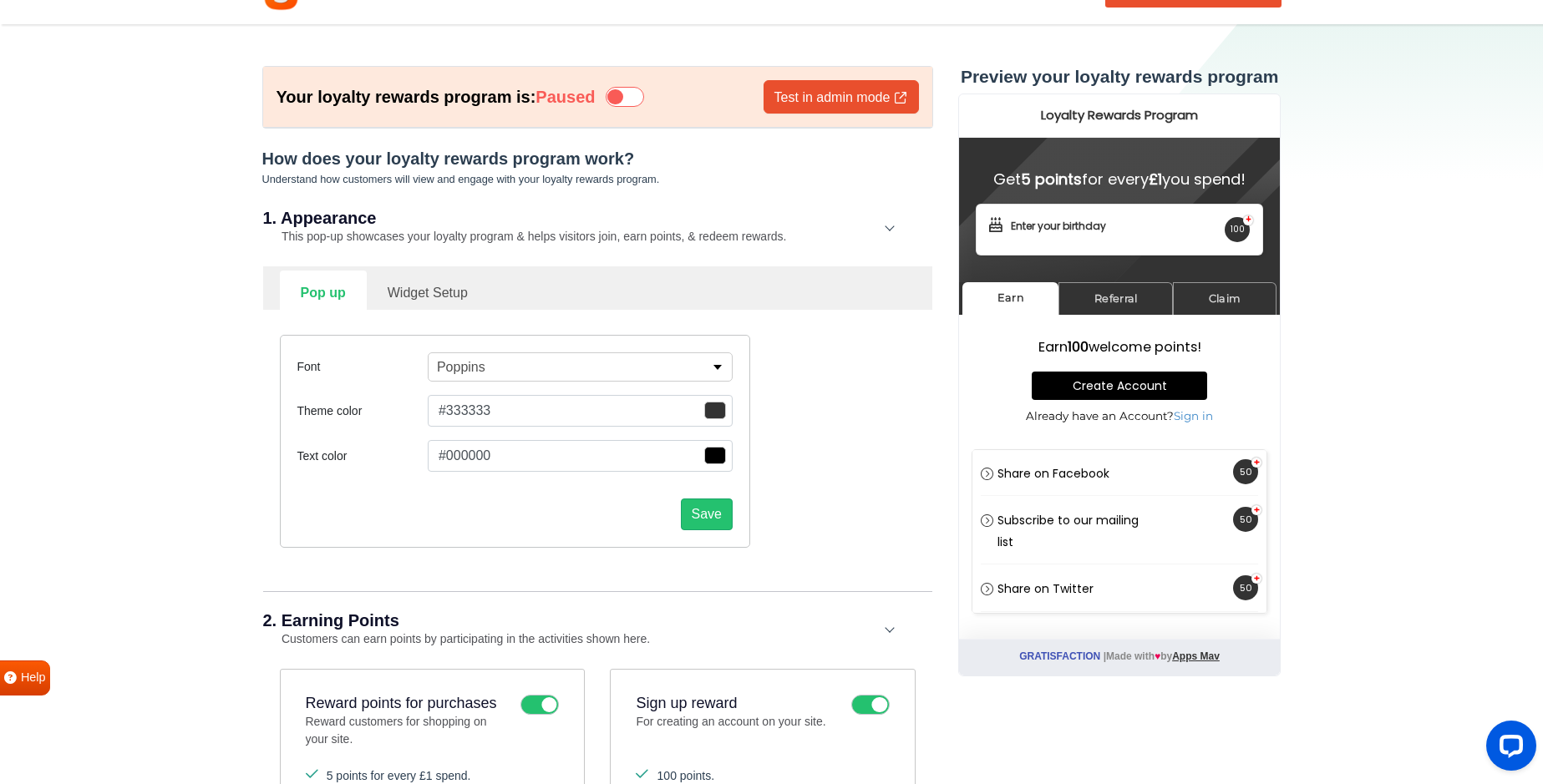
click at [714, 409] on span "button" at bounding box center [714, 410] width 22 height 17
click at [710, 516] on button "Save" at bounding box center [707, 514] width 52 height 32
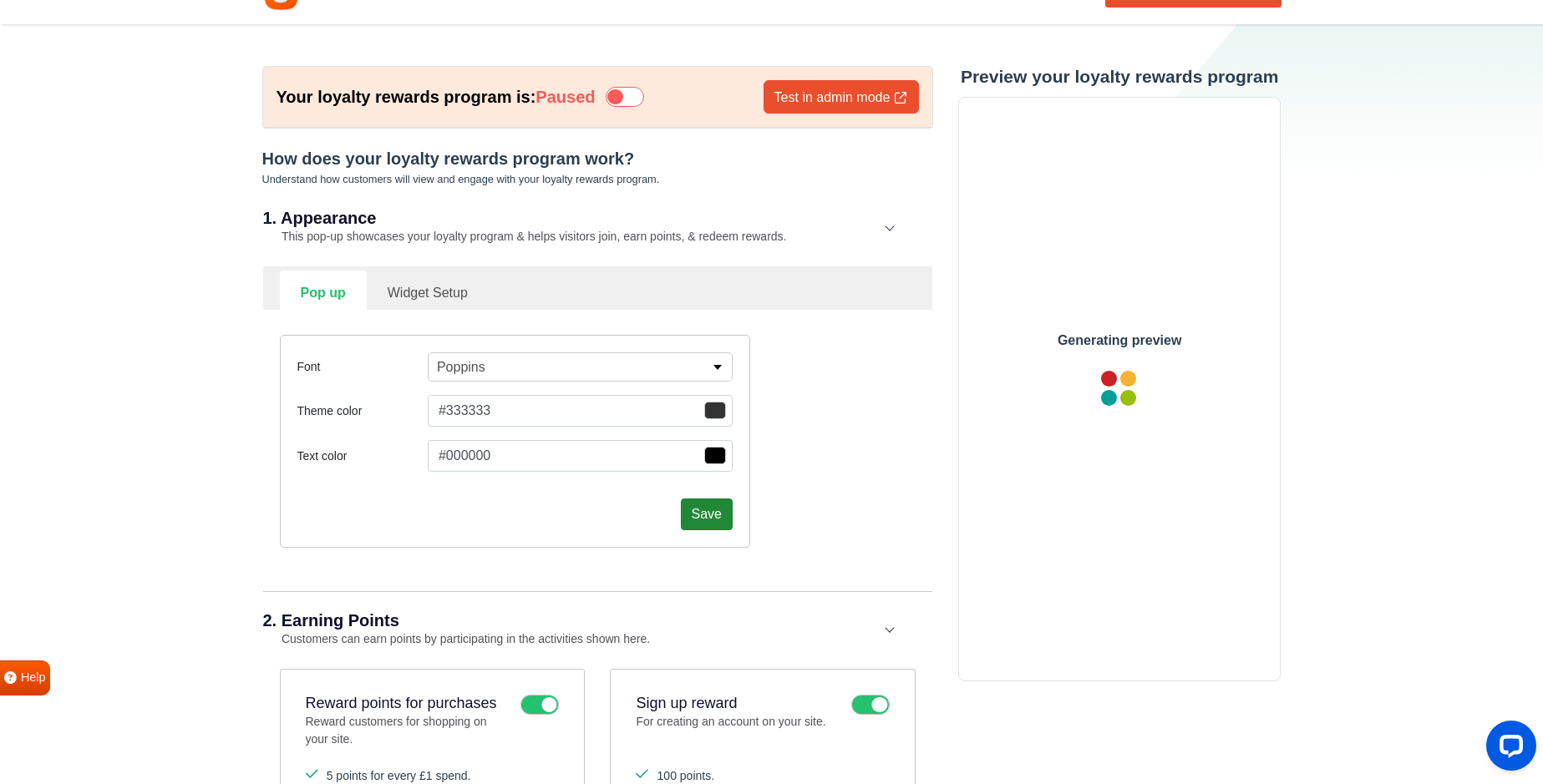
scroll to position [0, 0]
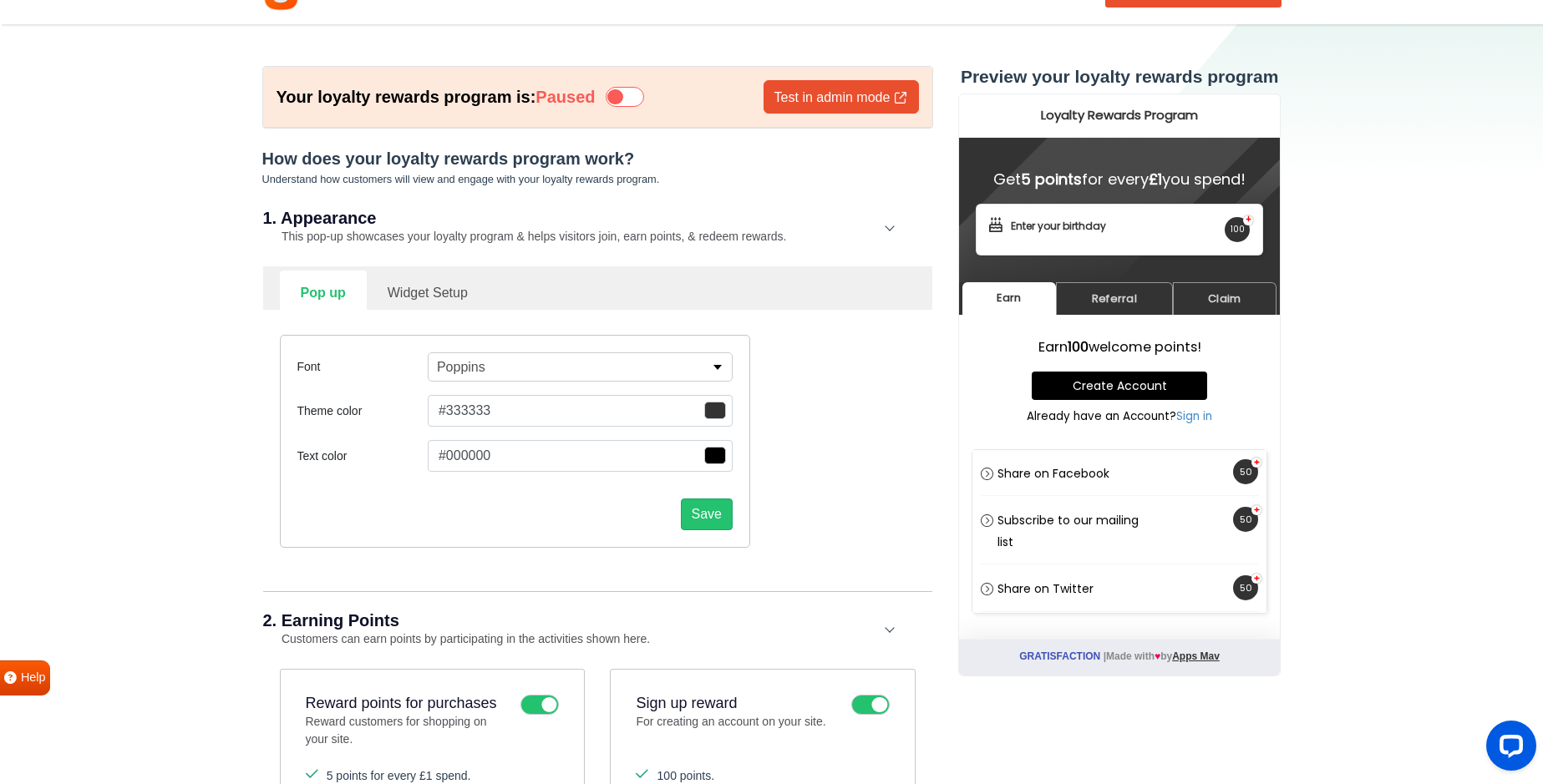
click at [721, 408] on span "button" at bounding box center [714, 410] width 22 height 17
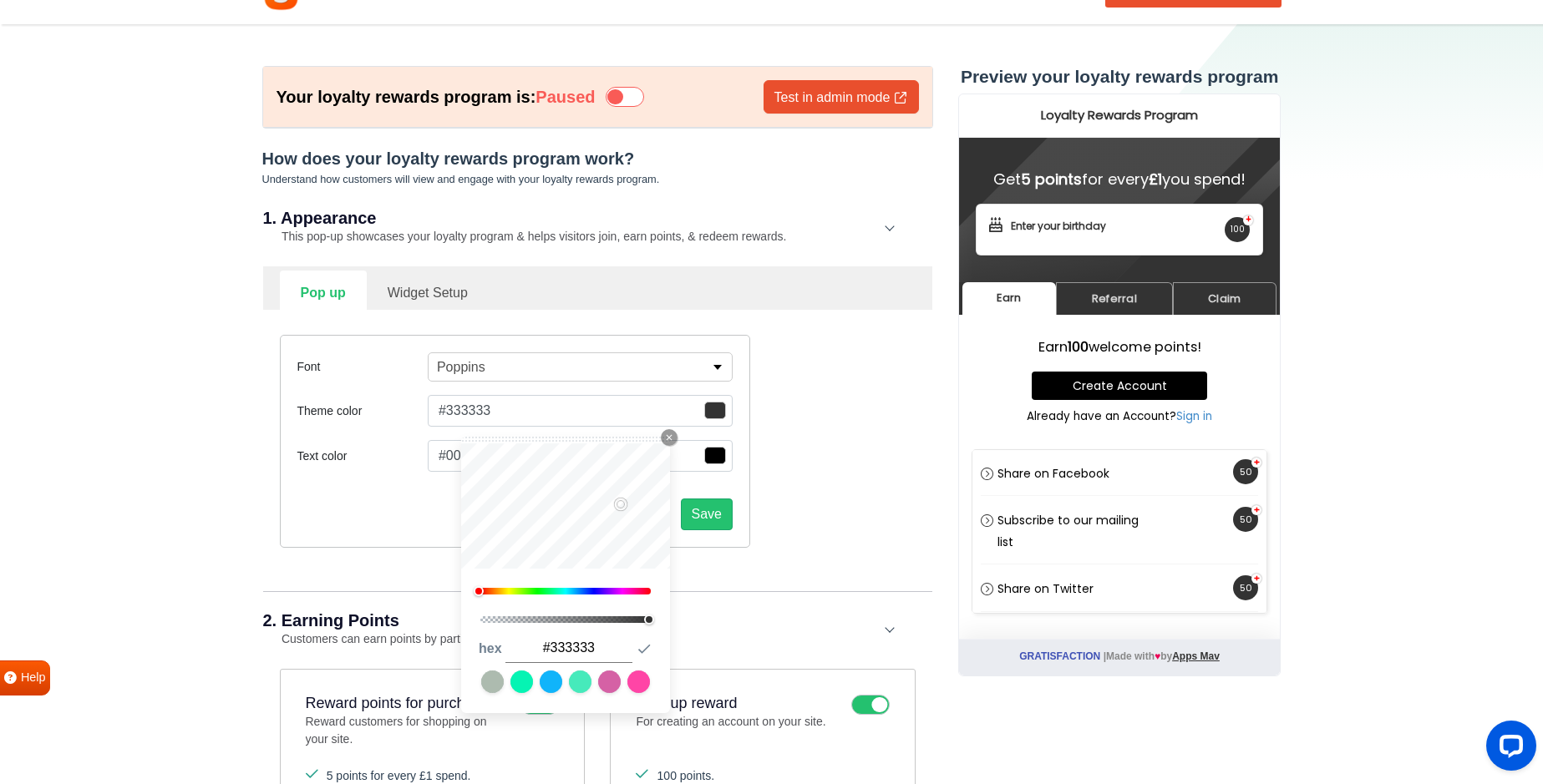
type input "#e82121"
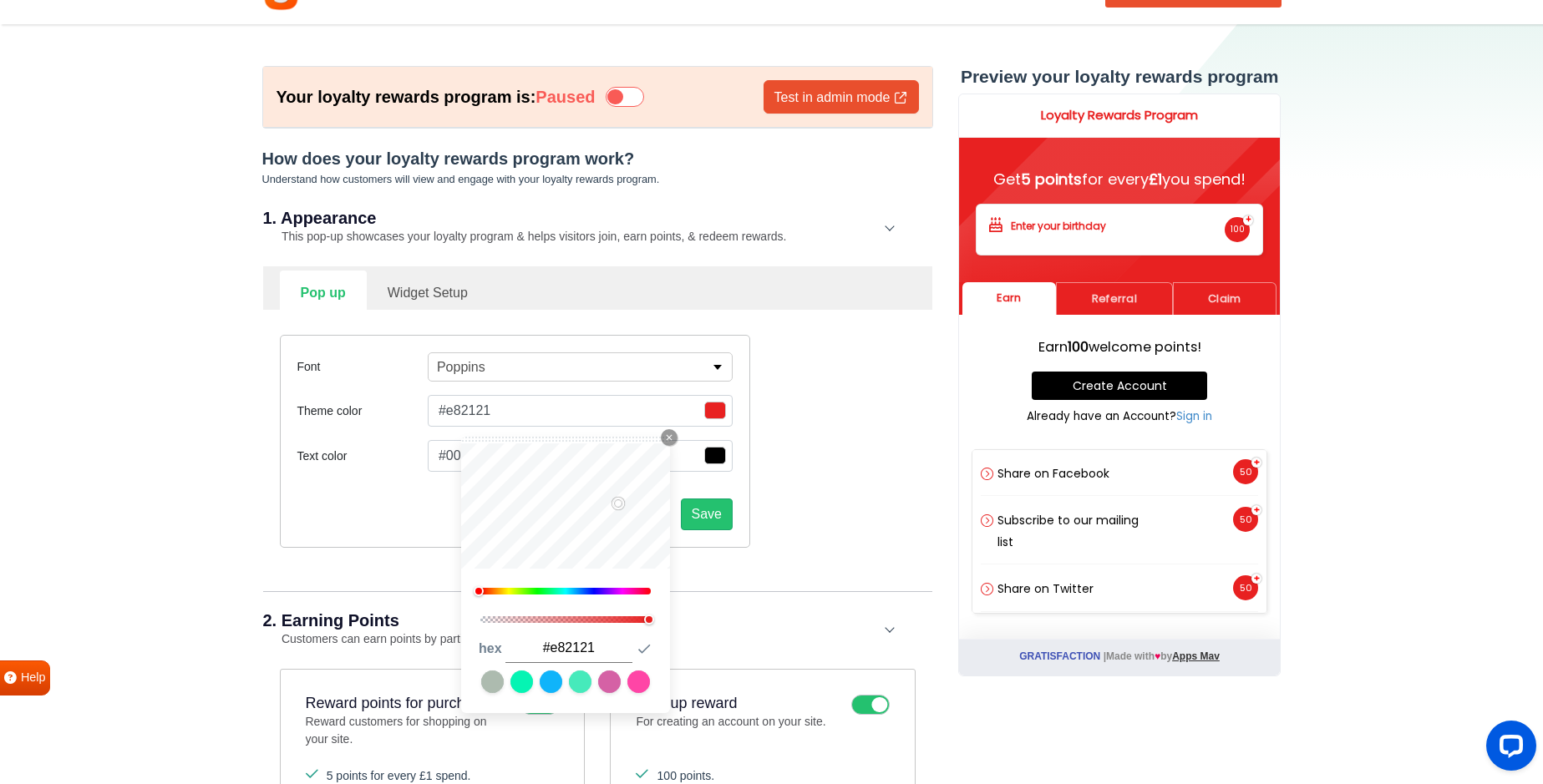
click at [713, 487] on div "Save" at bounding box center [515, 508] width 436 height 45
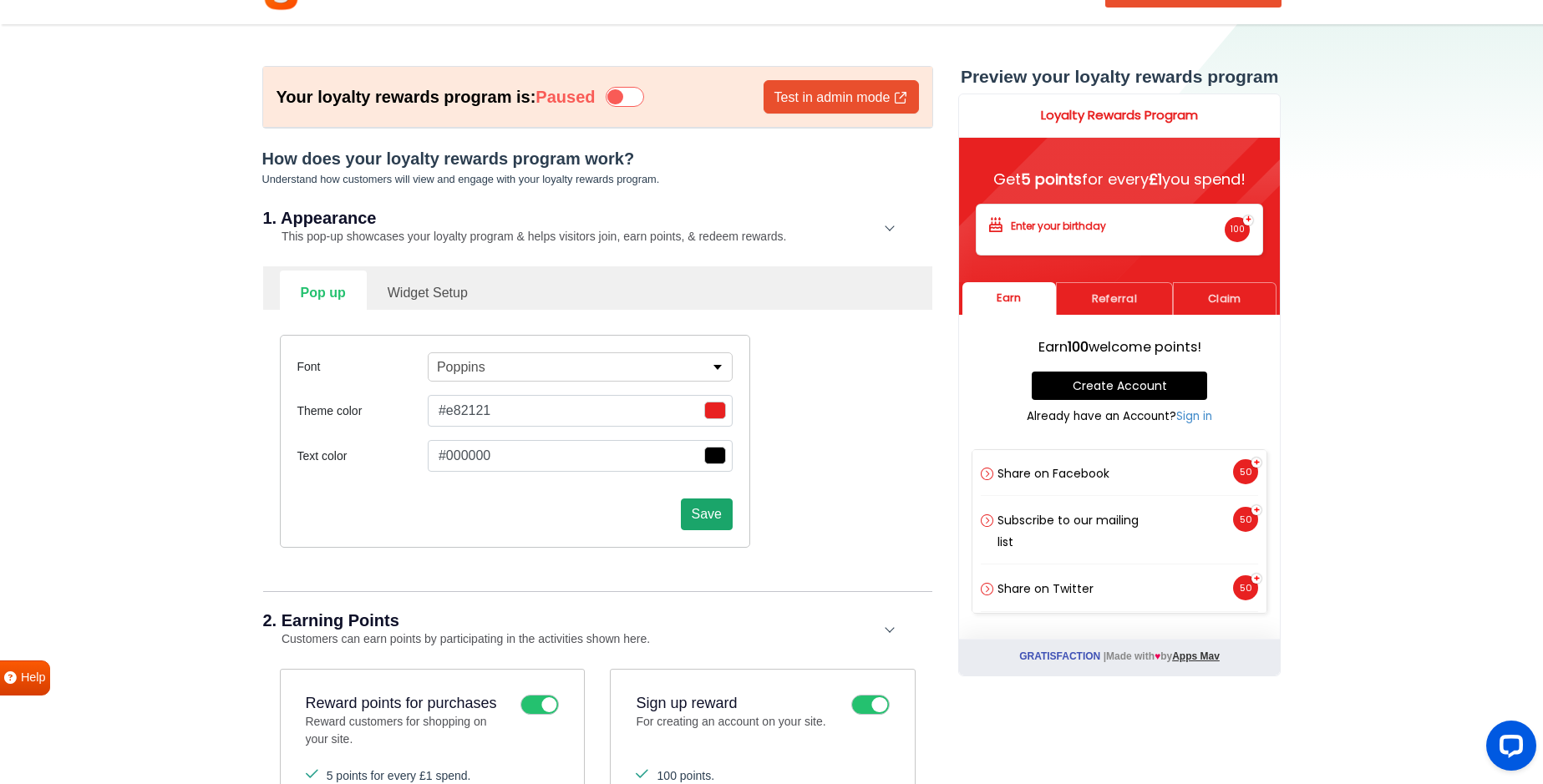
click at [706, 516] on button "Save" at bounding box center [707, 514] width 52 height 32
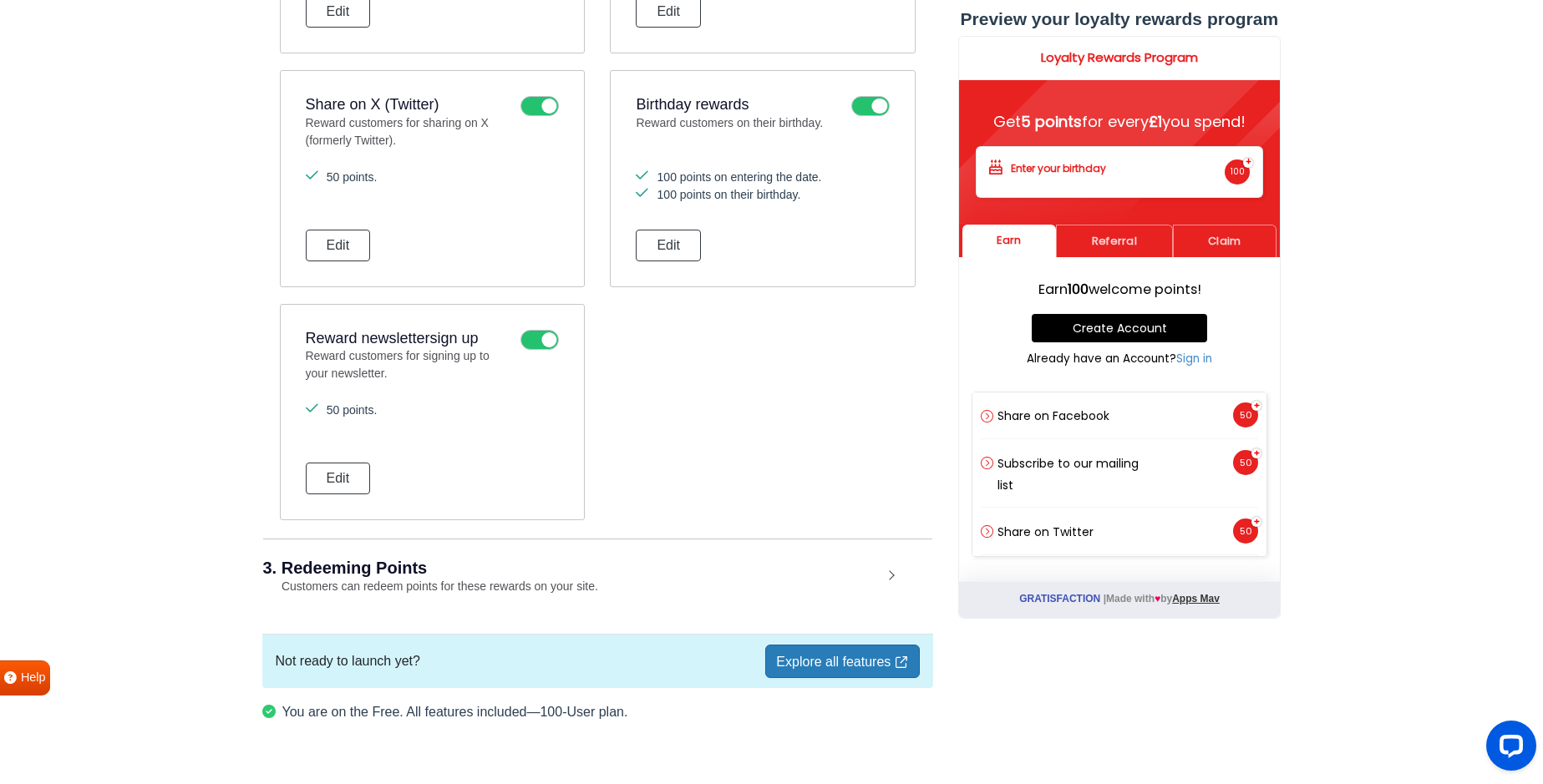
scroll to position [1139, 0]
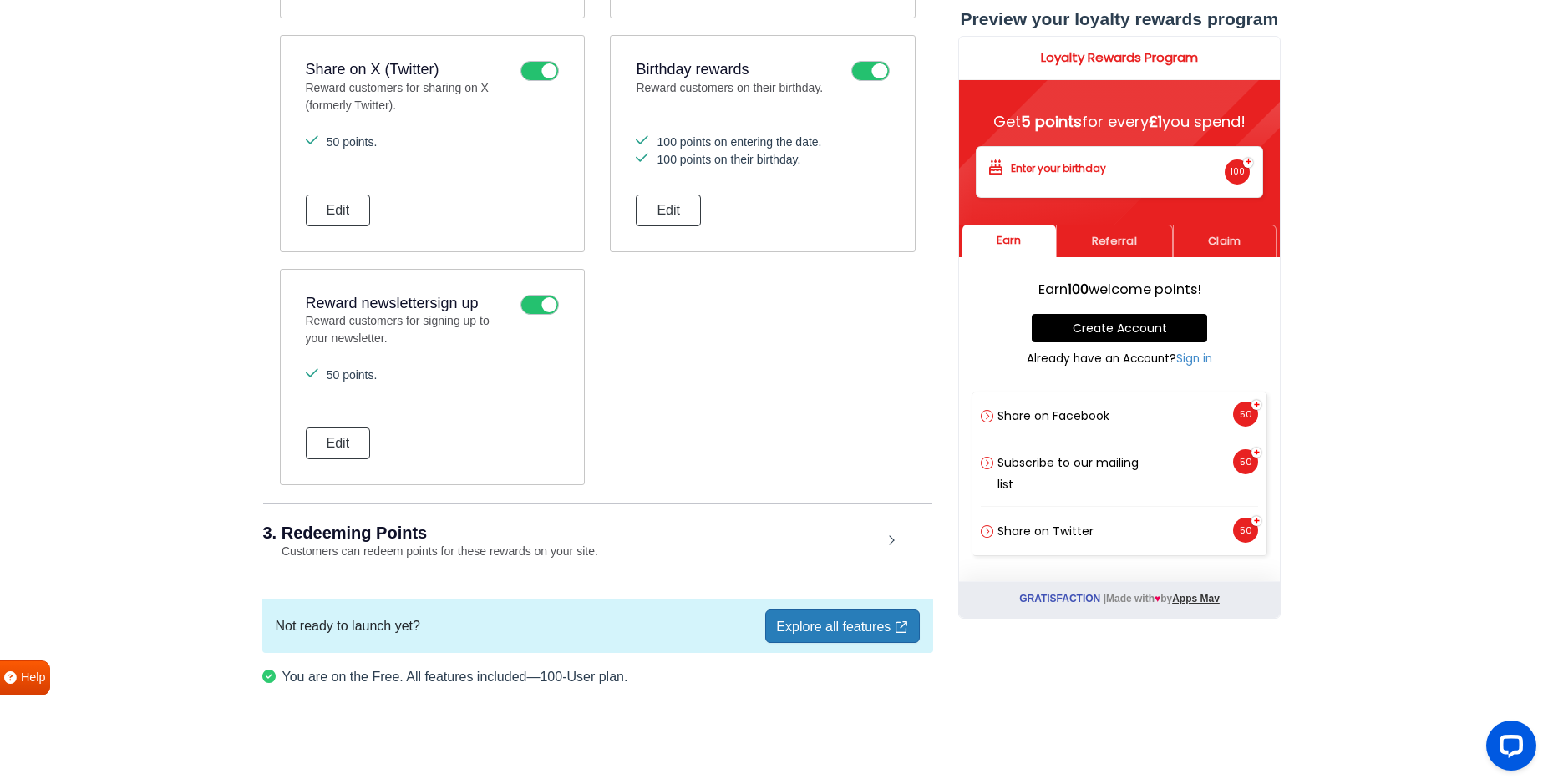
click at [891, 543] on div "3. Redeeming Points Customers can redeem points for these rewards on your site." at bounding box center [597, 543] width 669 height 78
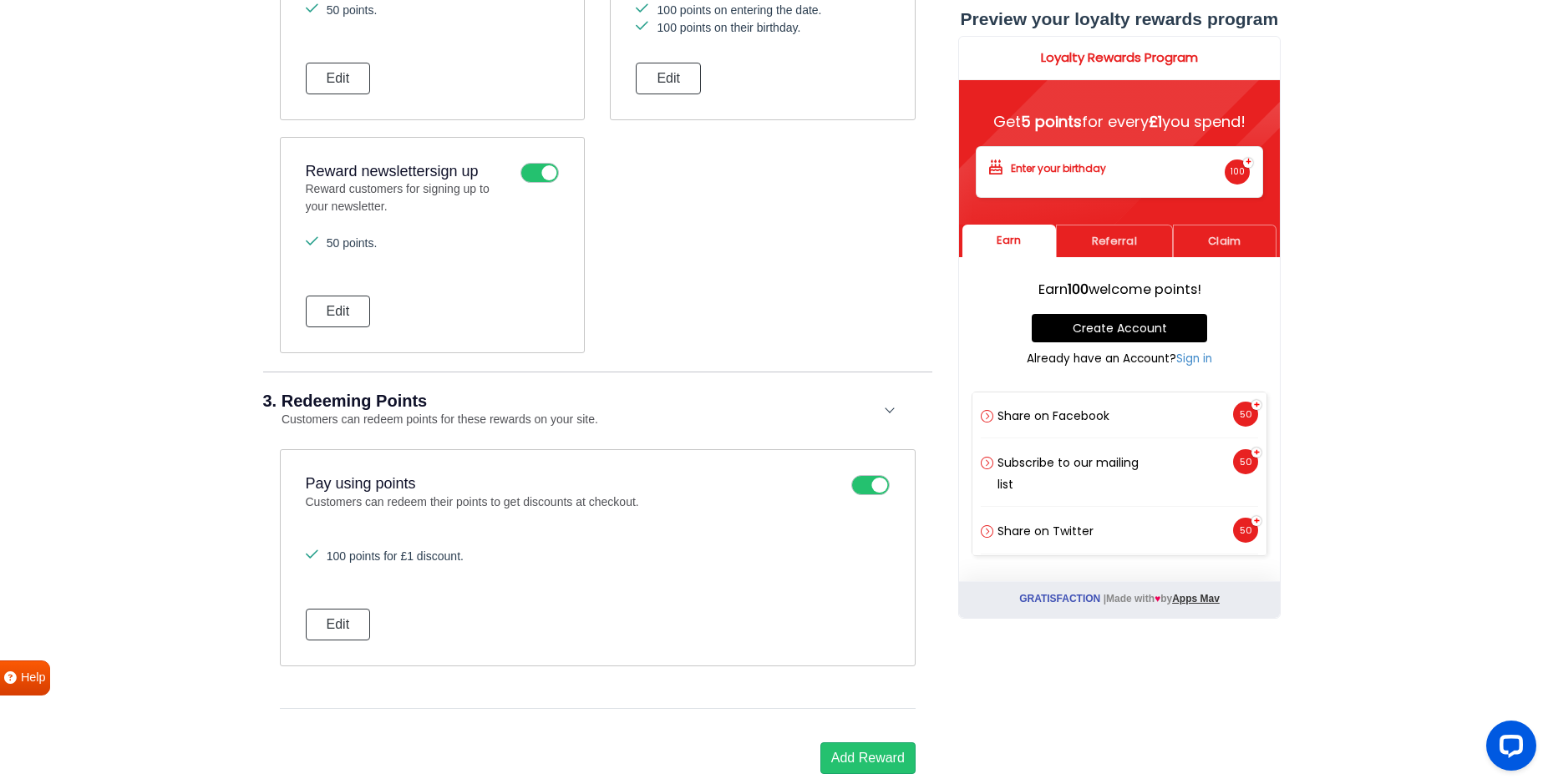
scroll to position [1272, 0]
click at [358, 617] on button "Edit" at bounding box center [338, 624] width 65 height 32
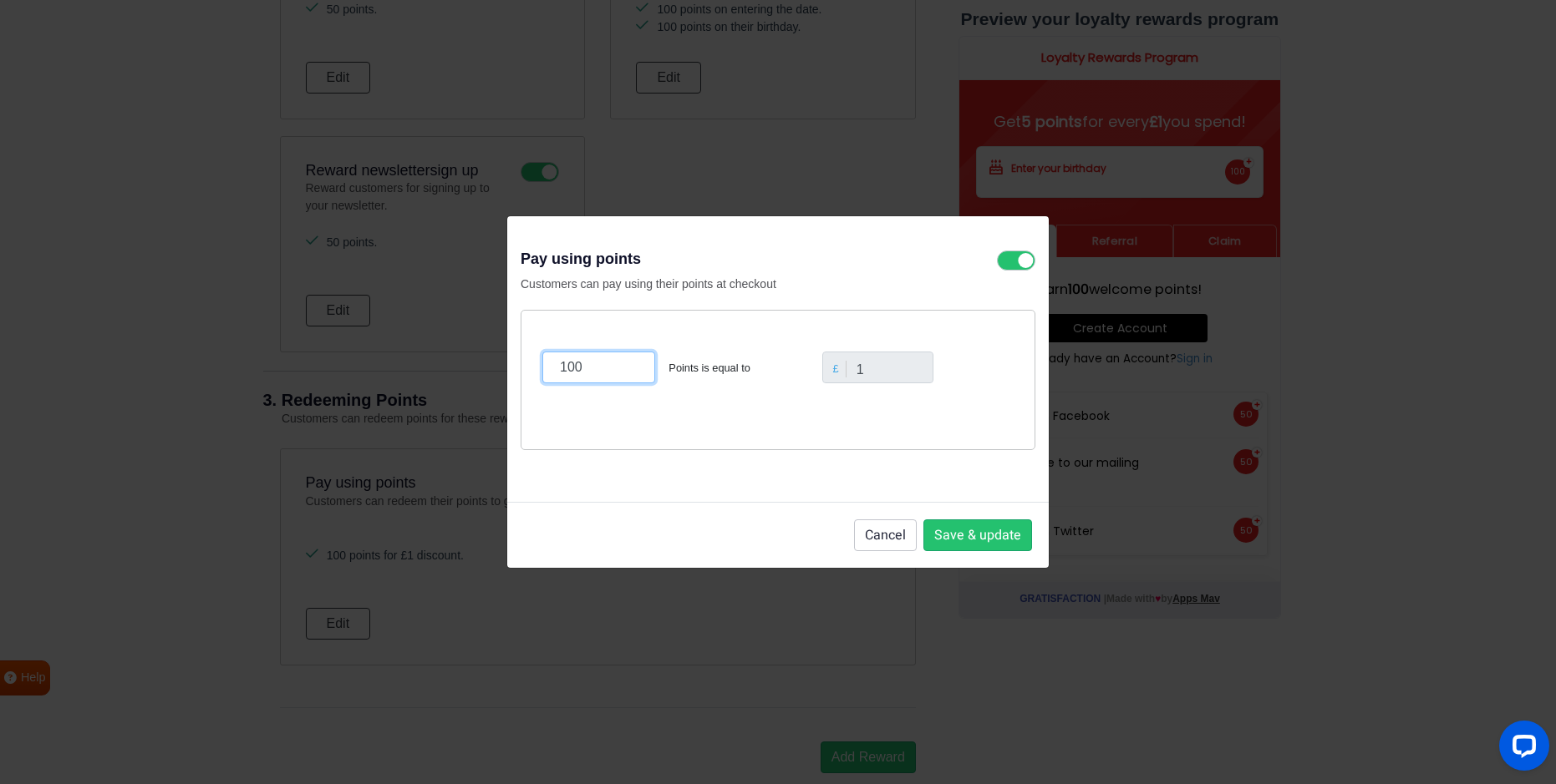
click at [596, 369] on input "100" at bounding box center [598, 367] width 113 height 32
type input "1"
click at [888, 367] on input "1" at bounding box center [878, 367] width 112 height 32
click at [875, 376] on input "1" at bounding box center [878, 367] width 112 height 32
drag, startPoint x: 832, startPoint y: 366, endPoint x: 884, endPoint y: 369, distance: 52.1
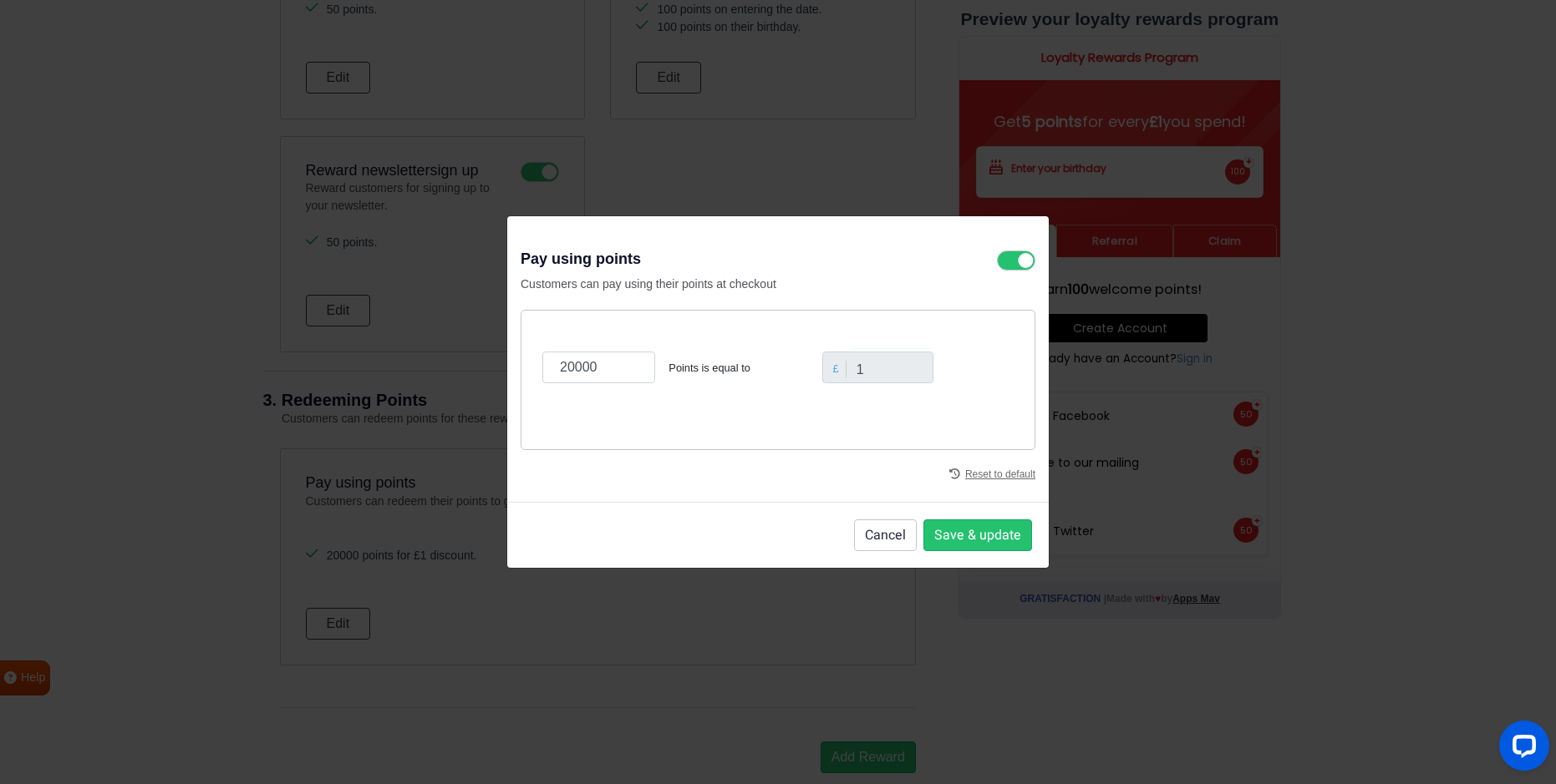
click at [834, 367] on div "£" at bounding box center [836, 369] width 20 height 16
click at [889, 372] on input "1" at bounding box center [878, 367] width 112 height 32
click at [888, 372] on input "1" at bounding box center [878, 367] width 112 height 32
click at [886, 371] on input "1" at bounding box center [878, 367] width 112 height 32
click at [701, 404] on div "20000 Points is equal to £ 1" at bounding box center [778, 380] width 514 height 140
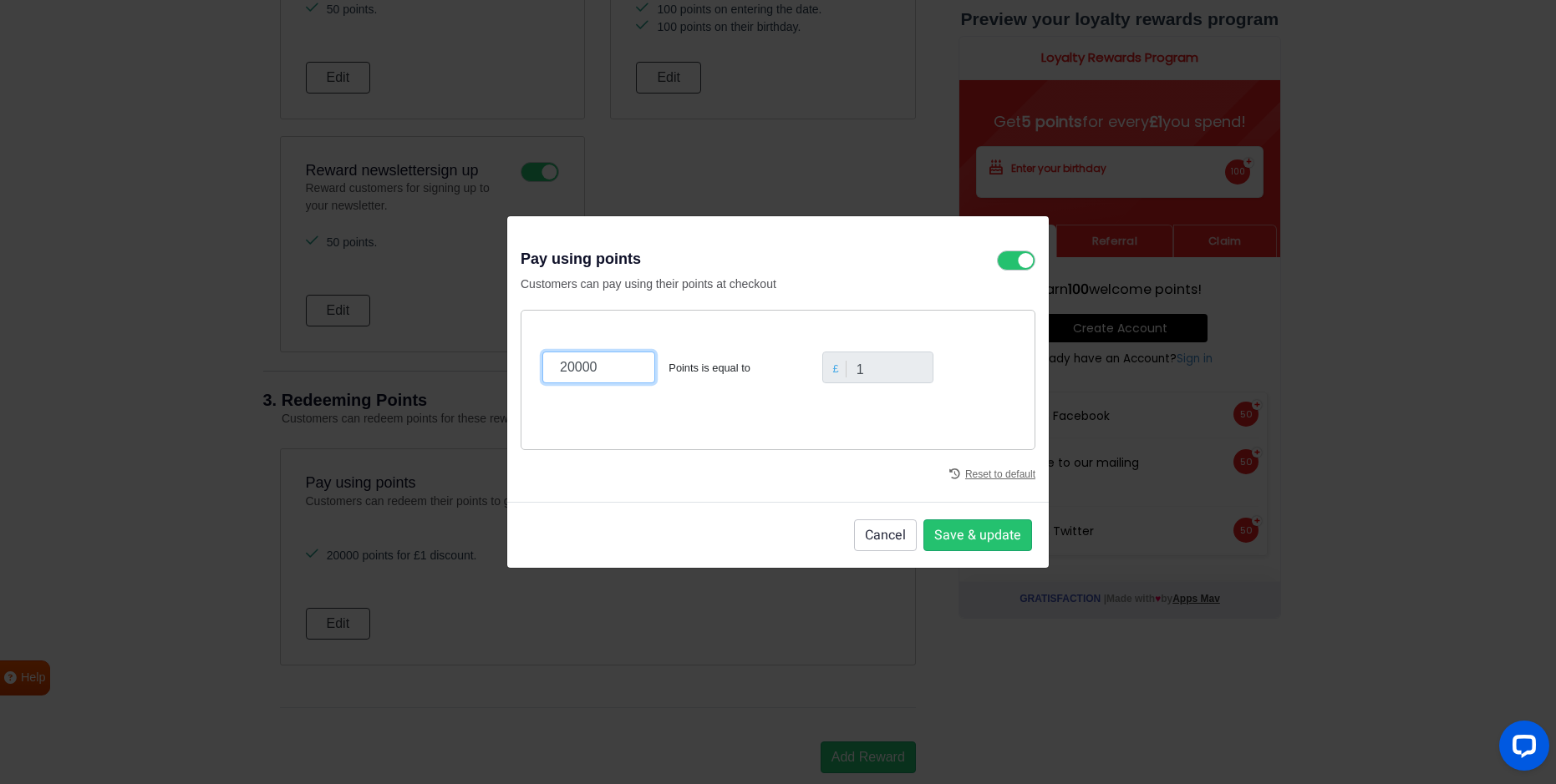
click at [595, 364] on input "20000" at bounding box center [598, 367] width 113 height 32
type input "2"
click at [634, 464] on div "Reset to default" at bounding box center [778, 469] width 514 height 38
click at [567, 369] on input "100" at bounding box center [598, 367] width 113 height 32
type input "200"
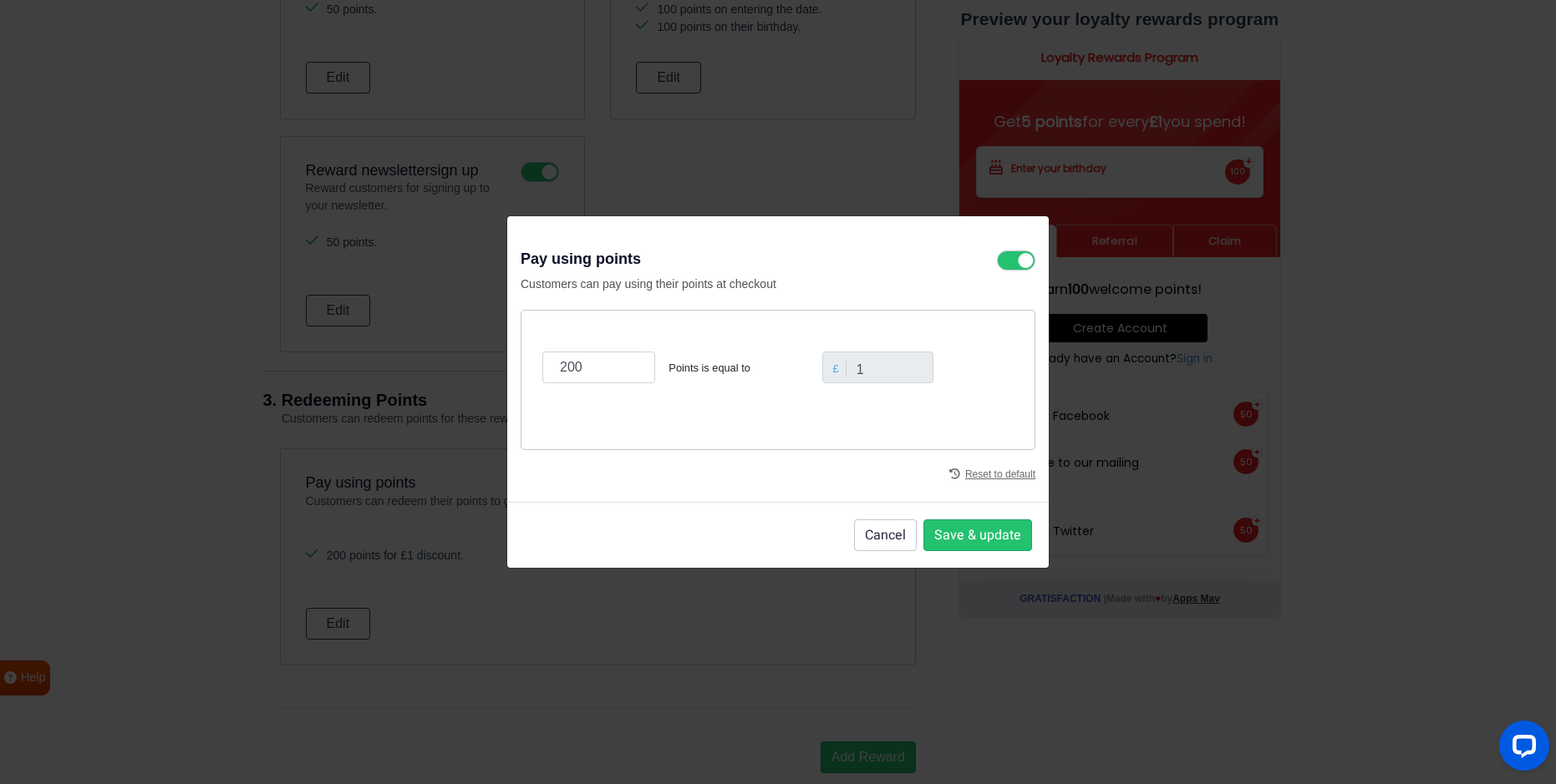
click at [702, 465] on div "Reset to default" at bounding box center [778, 469] width 514 height 38
click at [965, 538] on button "Save & update" at bounding box center [977, 535] width 108 height 32
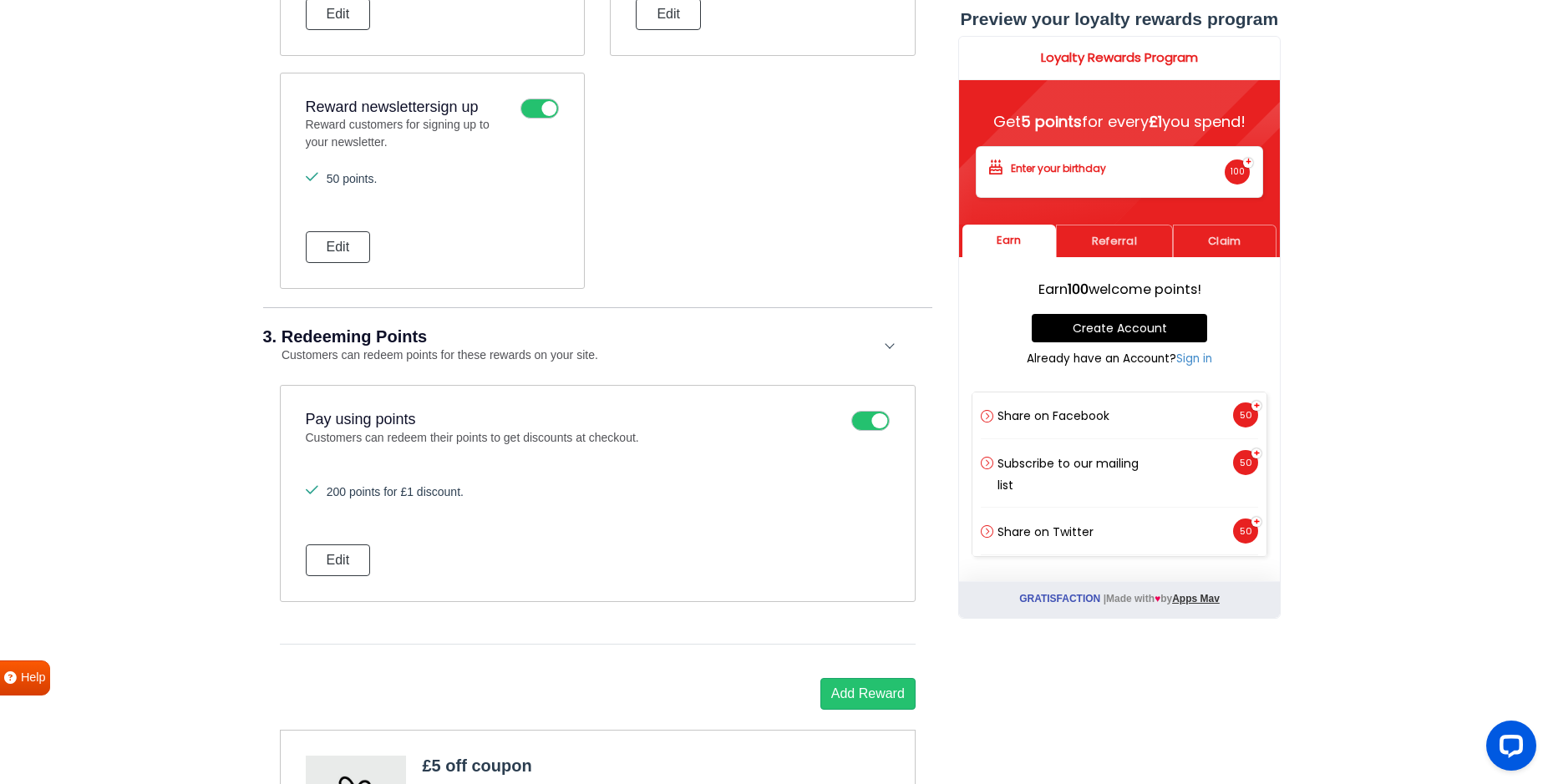
scroll to position [1336, 0]
click at [343, 557] on button "Edit" at bounding box center [338, 559] width 65 height 32
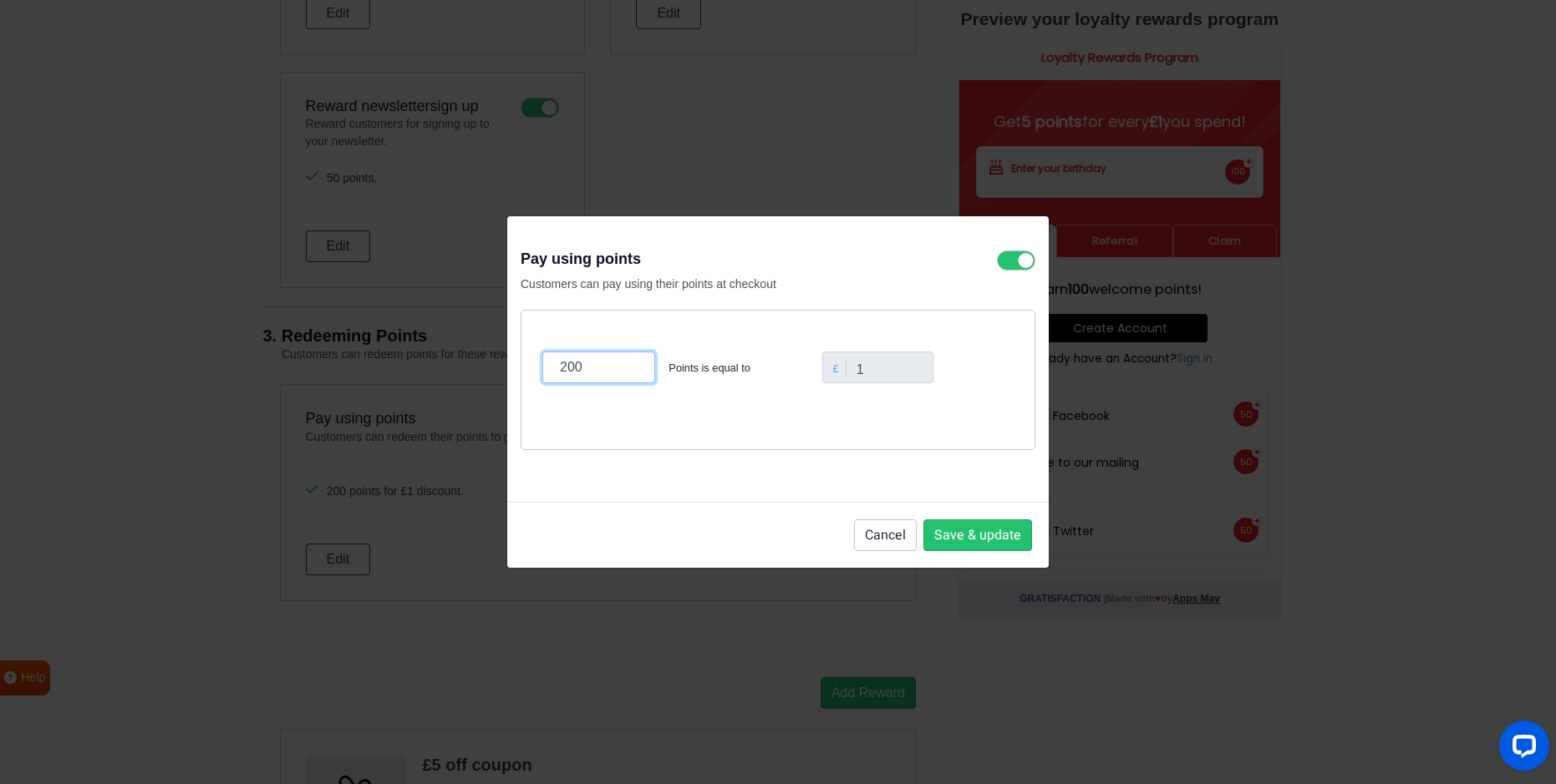
click at [584, 366] on input "200" at bounding box center [598, 367] width 113 height 32
type input "2"
type input "100"
click at [964, 532] on button "Save & update" at bounding box center [977, 535] width 108 height 32
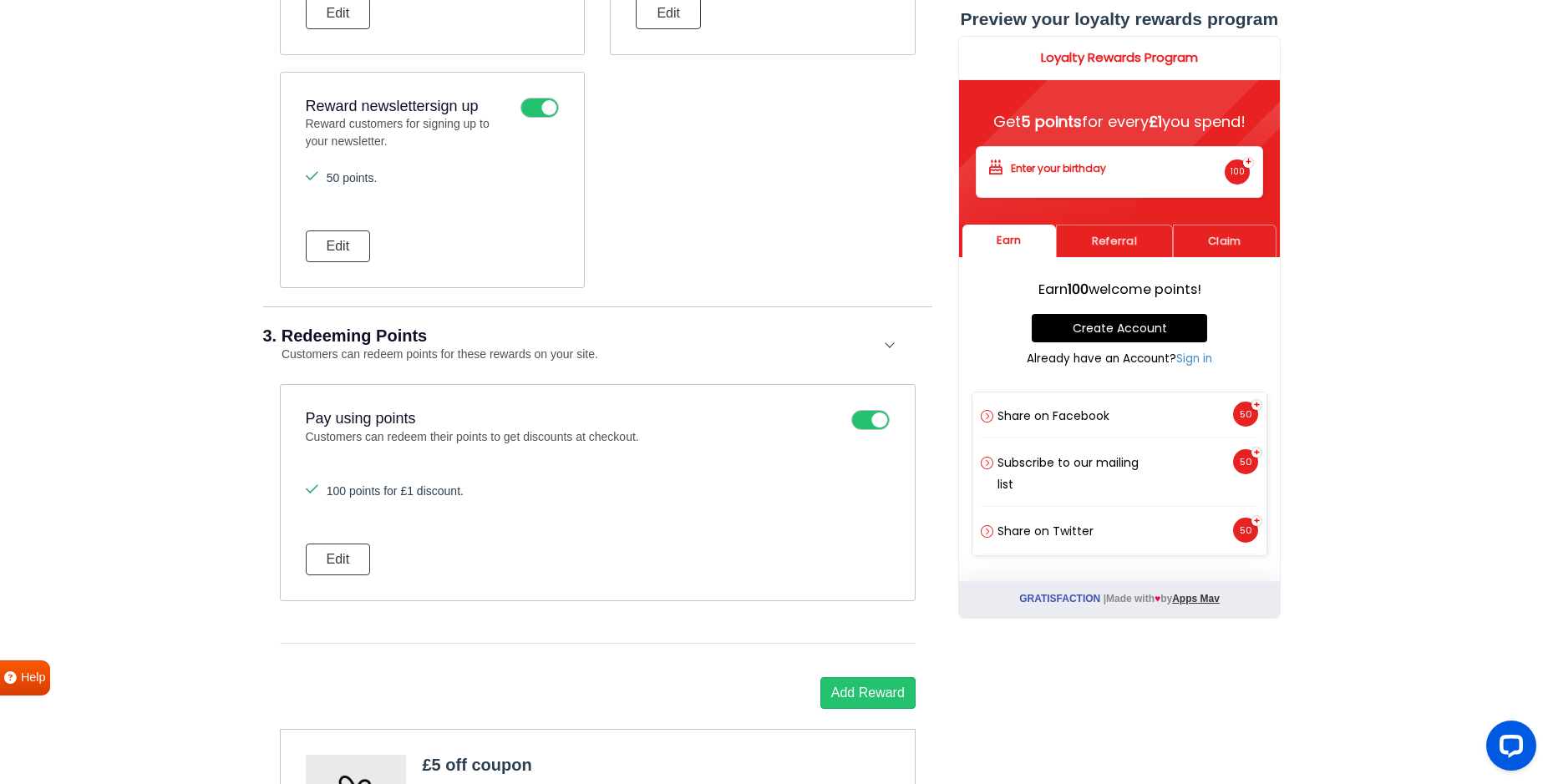
click at [519, 488] on li "100 points for £1 discount." at bounding box center [597, 492] width 584 height 17
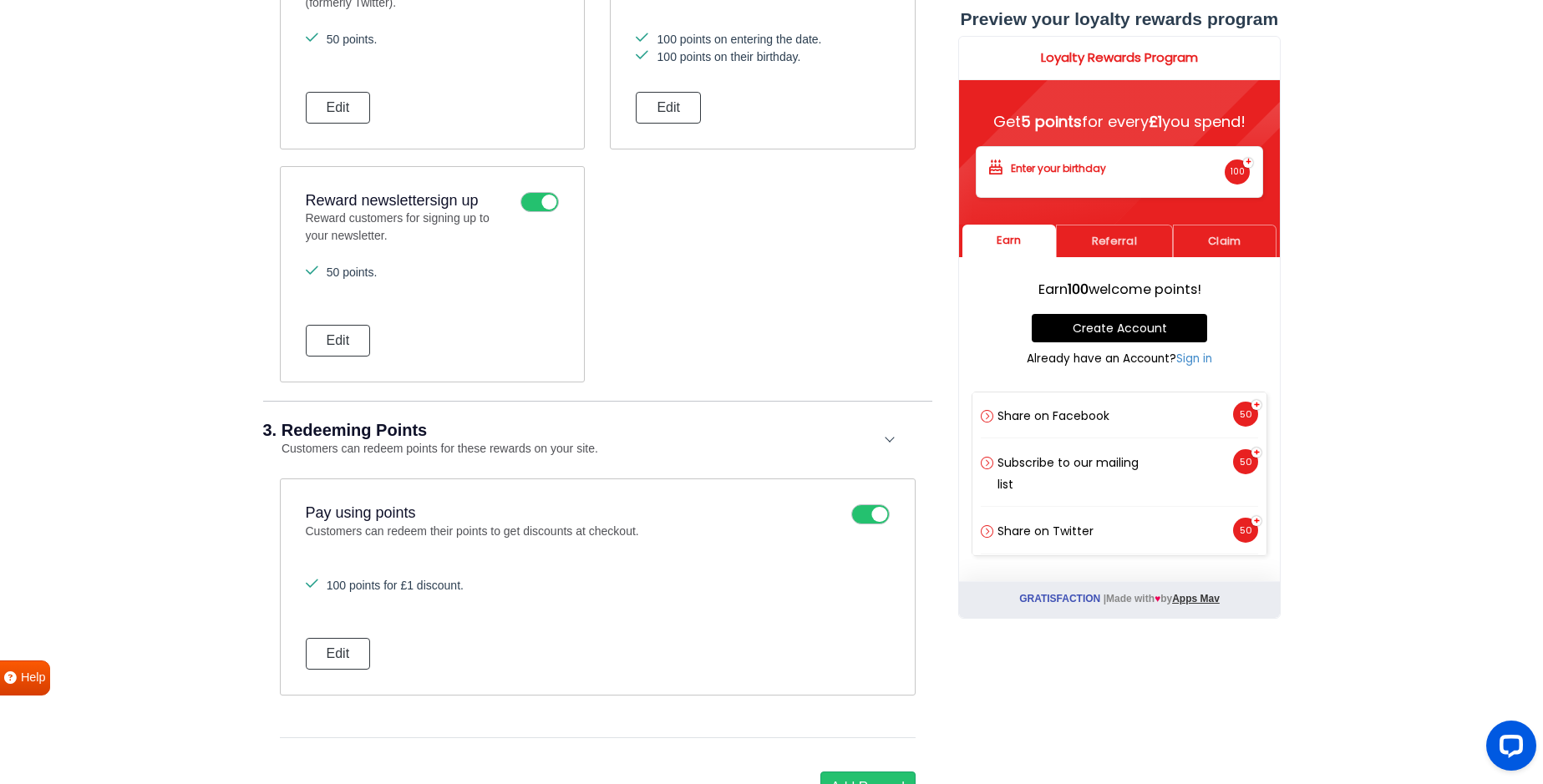
scroll to position [1105, 0]
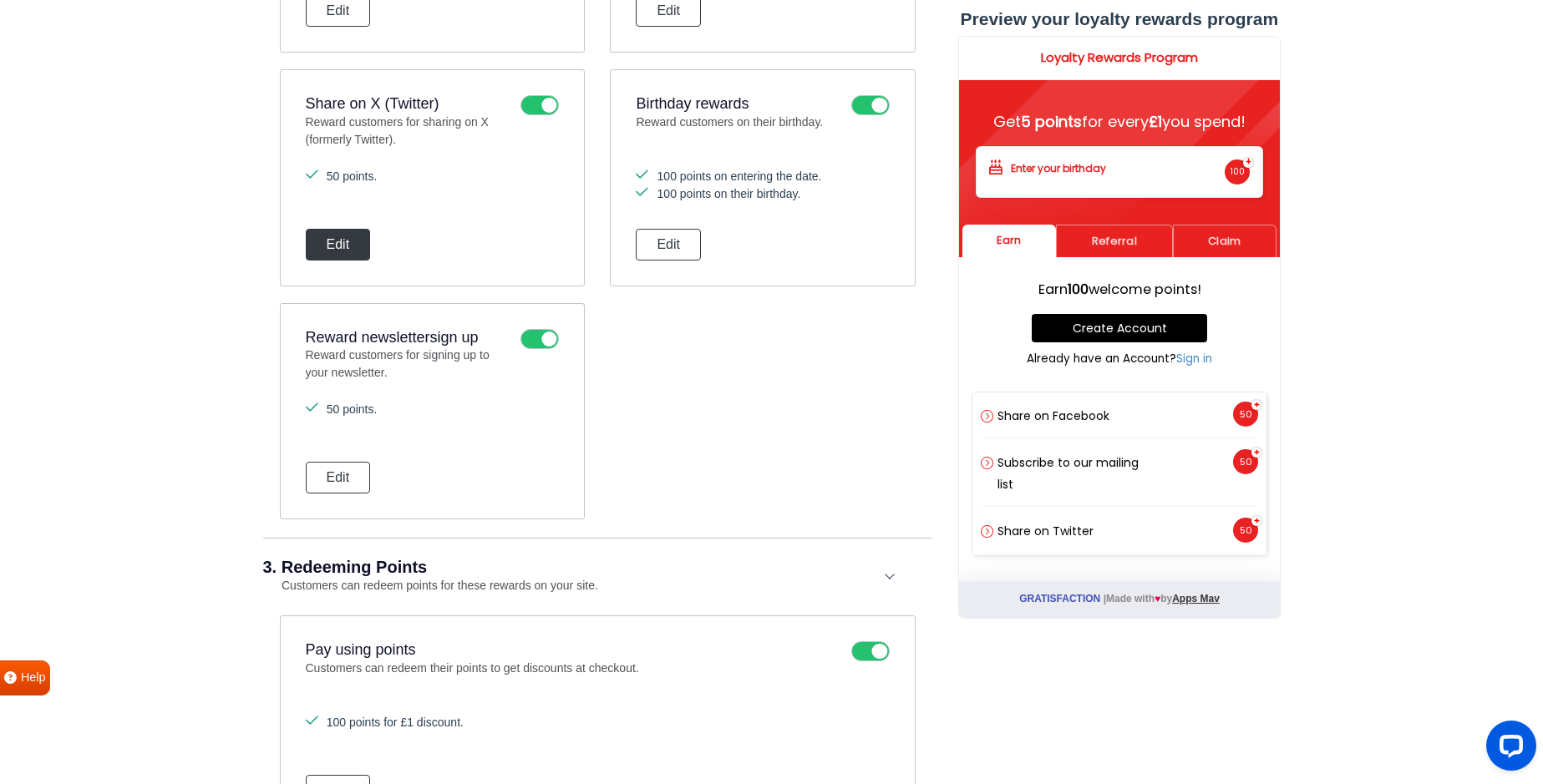
click at [338, 238] on button "Edit" at bounding box center [338, 244] width 65 height 32
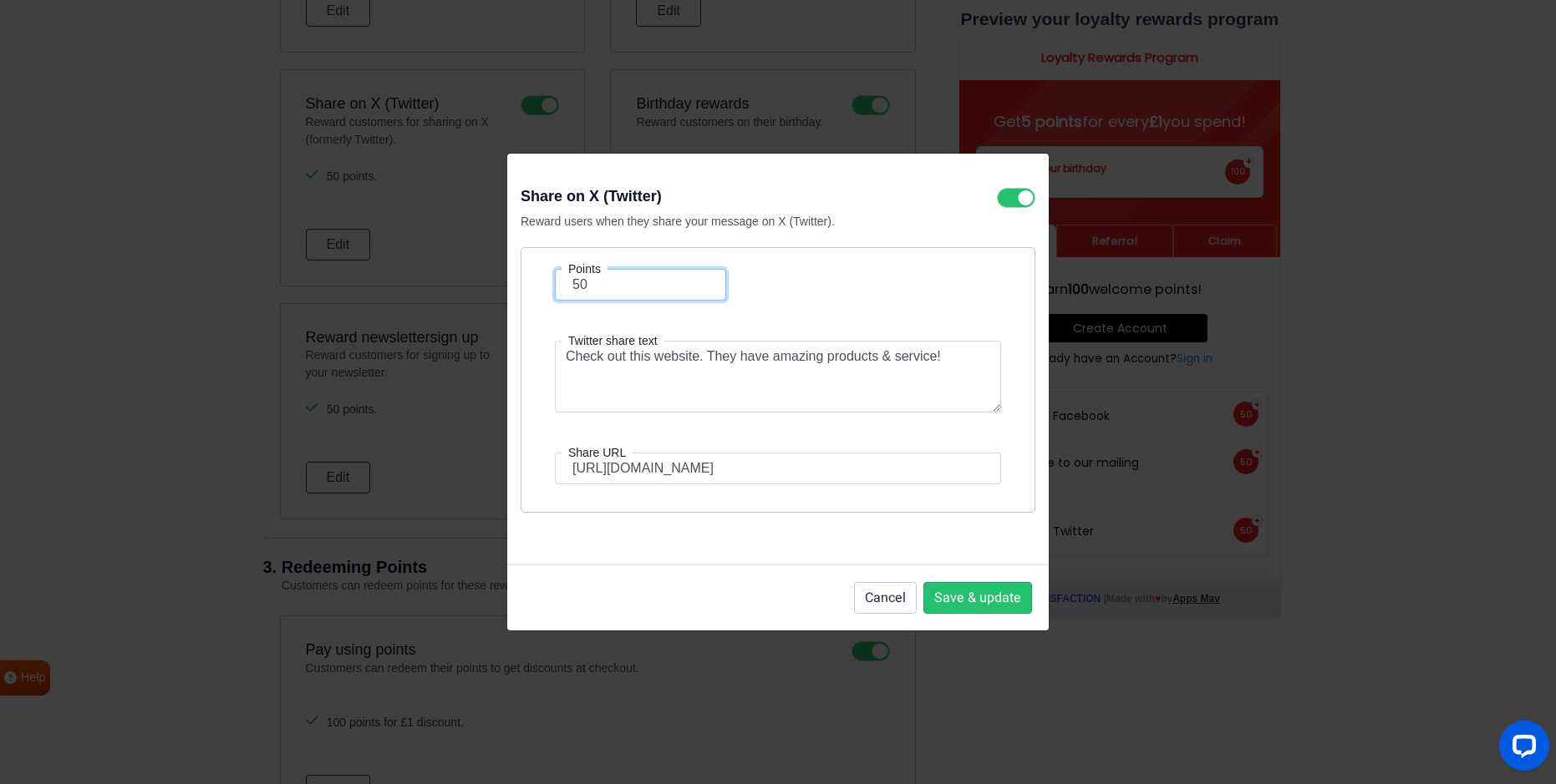
click at [603, 284] on input "50" at bounding box center [641, 285] width 171 height 32
type input "5"
type input "100"
click at [952, 607] on button "Save & update" at bounding box center [977, 598] width 108 height 32
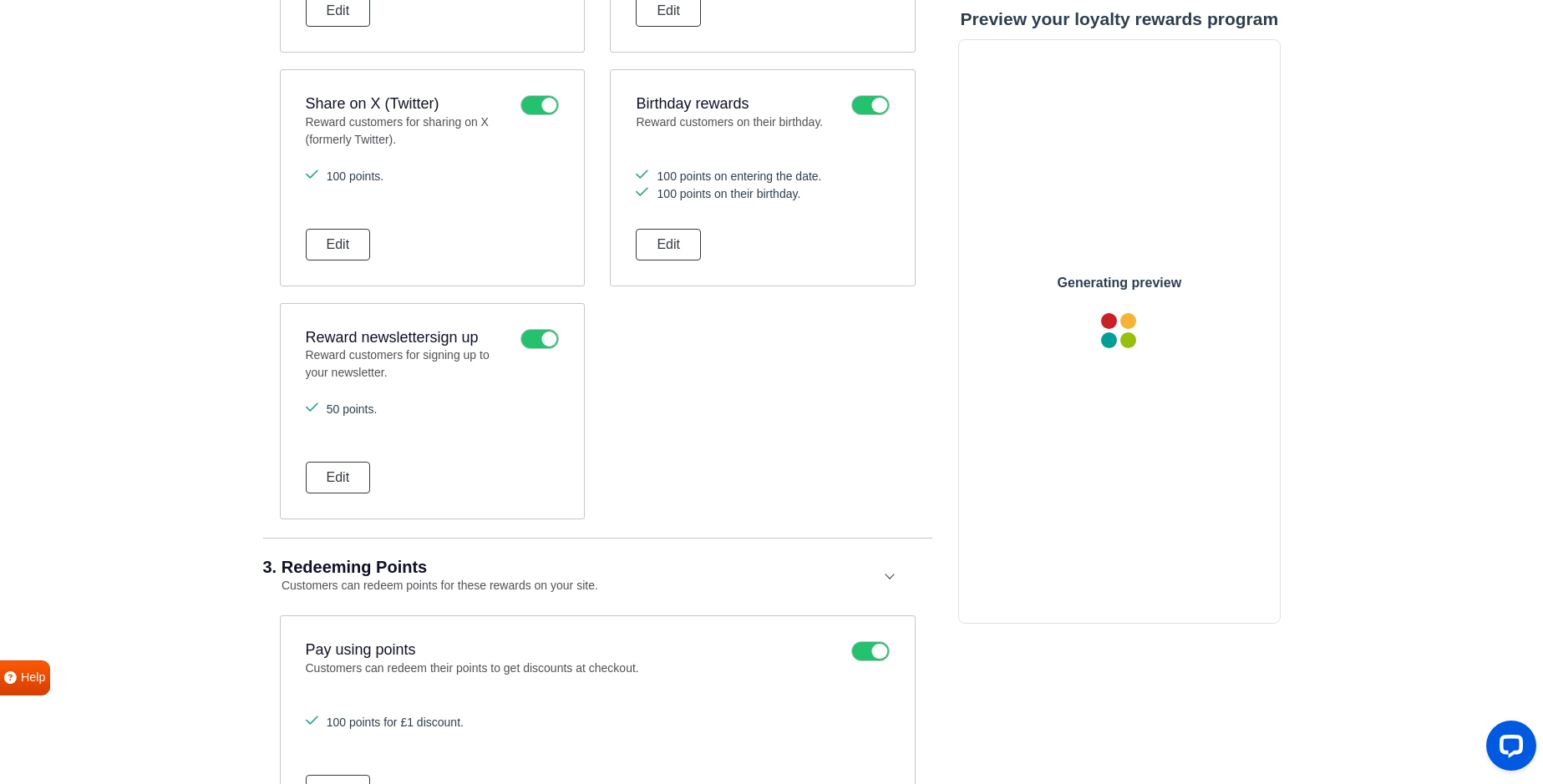
scroll to position [0, 0]
click at [360, 473] on button "Edit" at bounding box center [338, 478] width 65 height 32
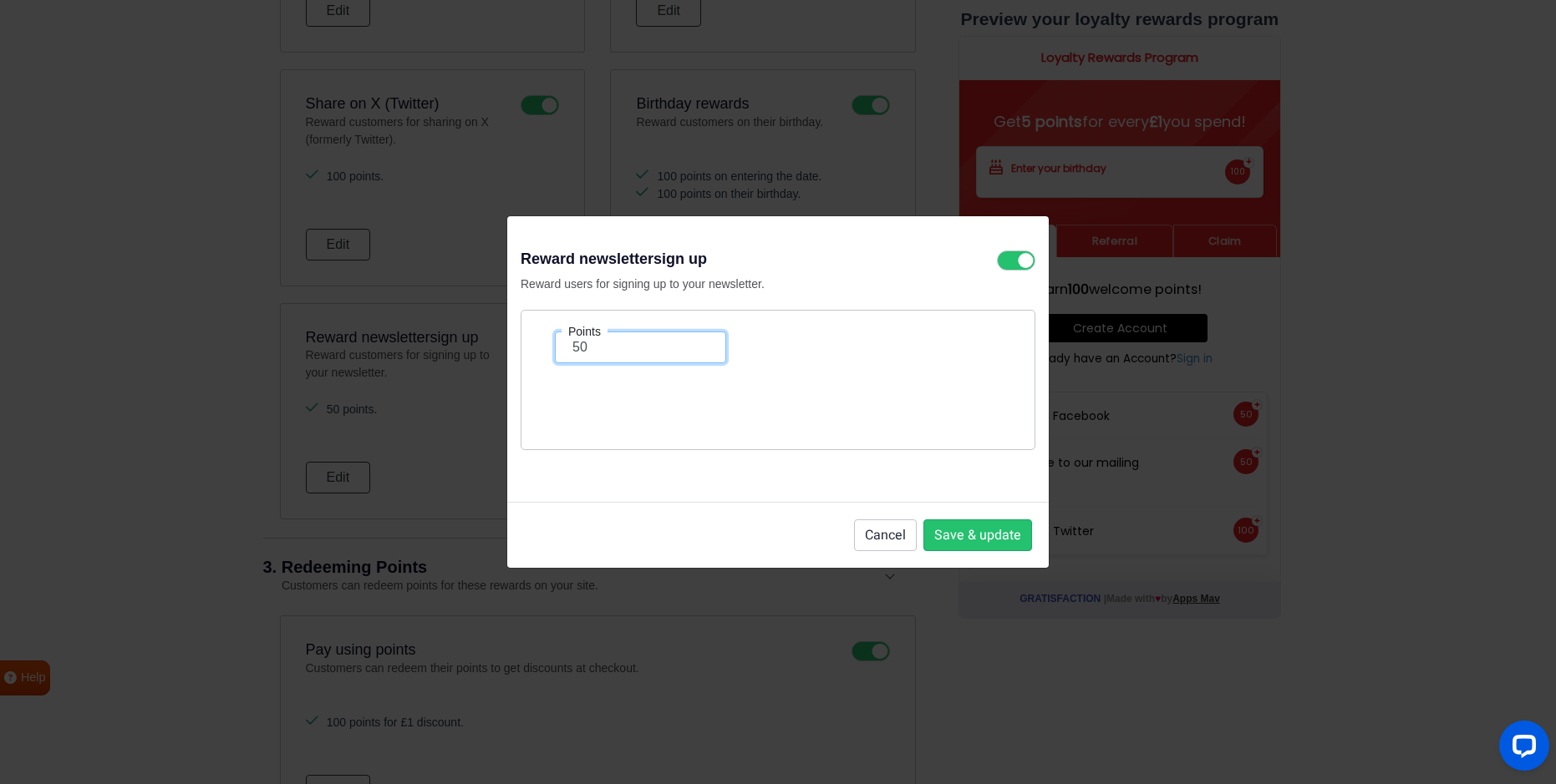
click at [600, 346] on input "50" at bounding box center [641, 347] width 171 height 32
type input "5"
type input "100"
click at [995, 537] on button "Save & update" at bounding box center [977, 535] width 108 height 32
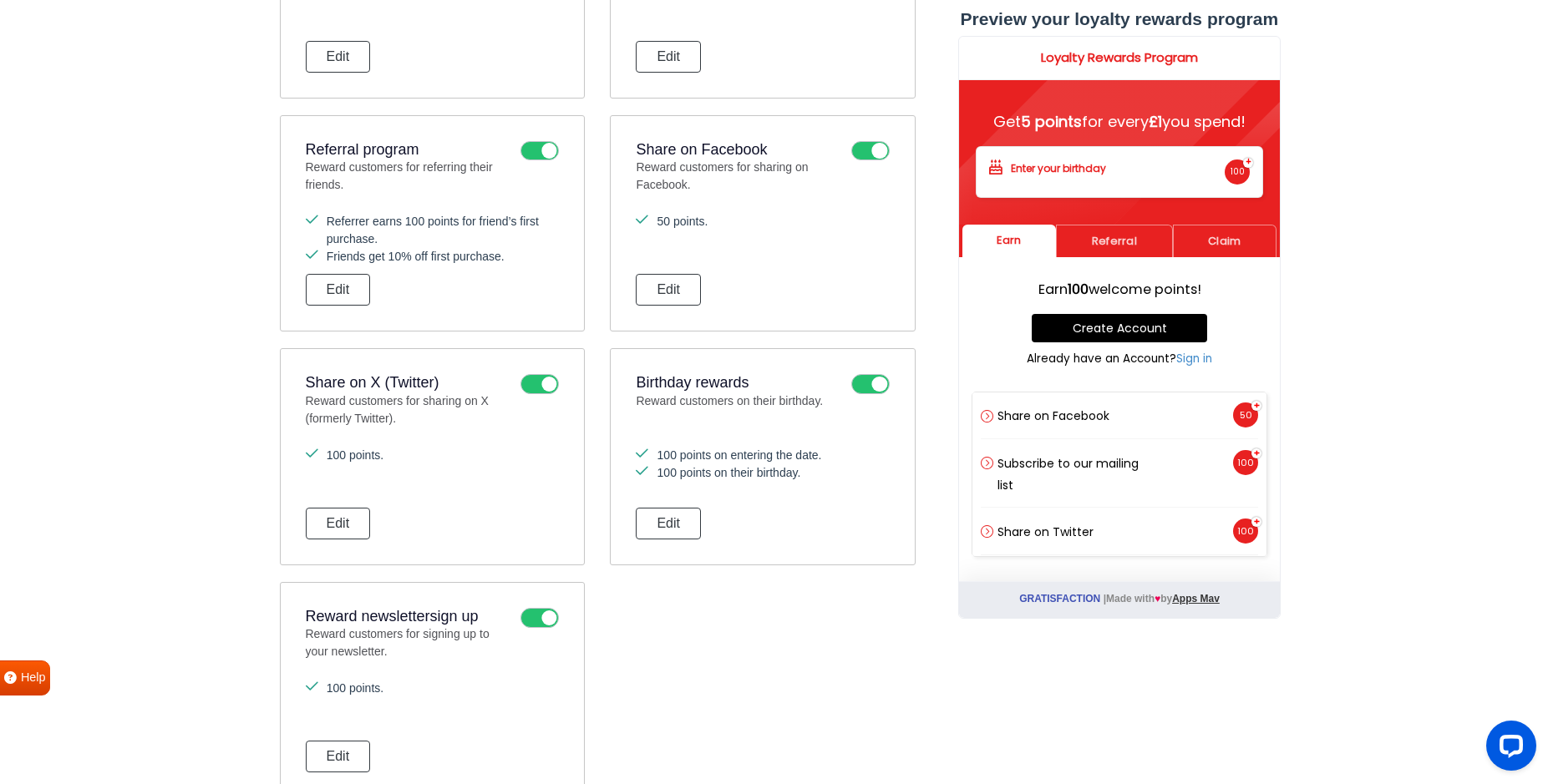
scroll to position [771, 0]
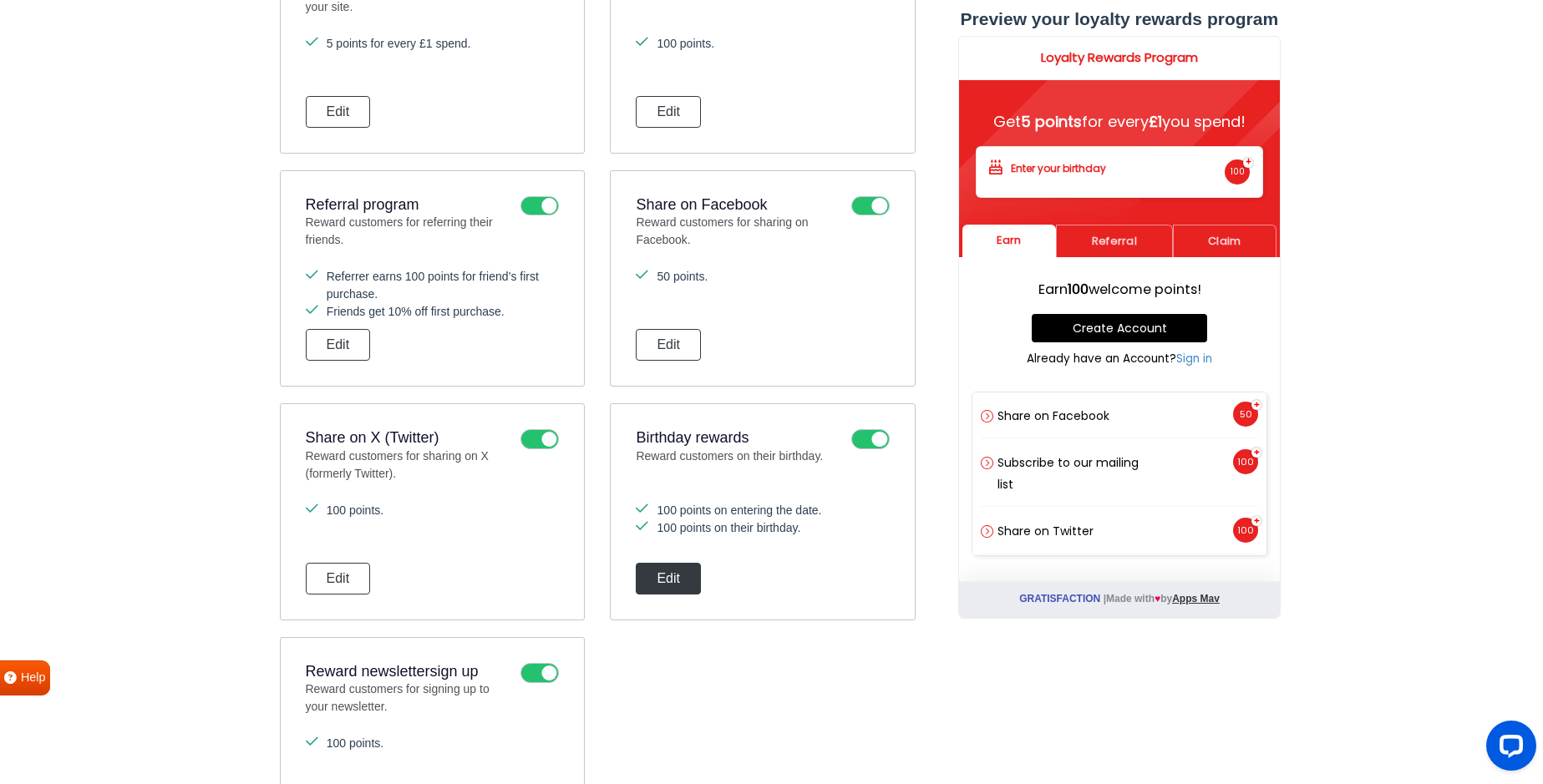
click at [683, 570] on button "Edit" at bounding box center [668, 578] width 65 height 32
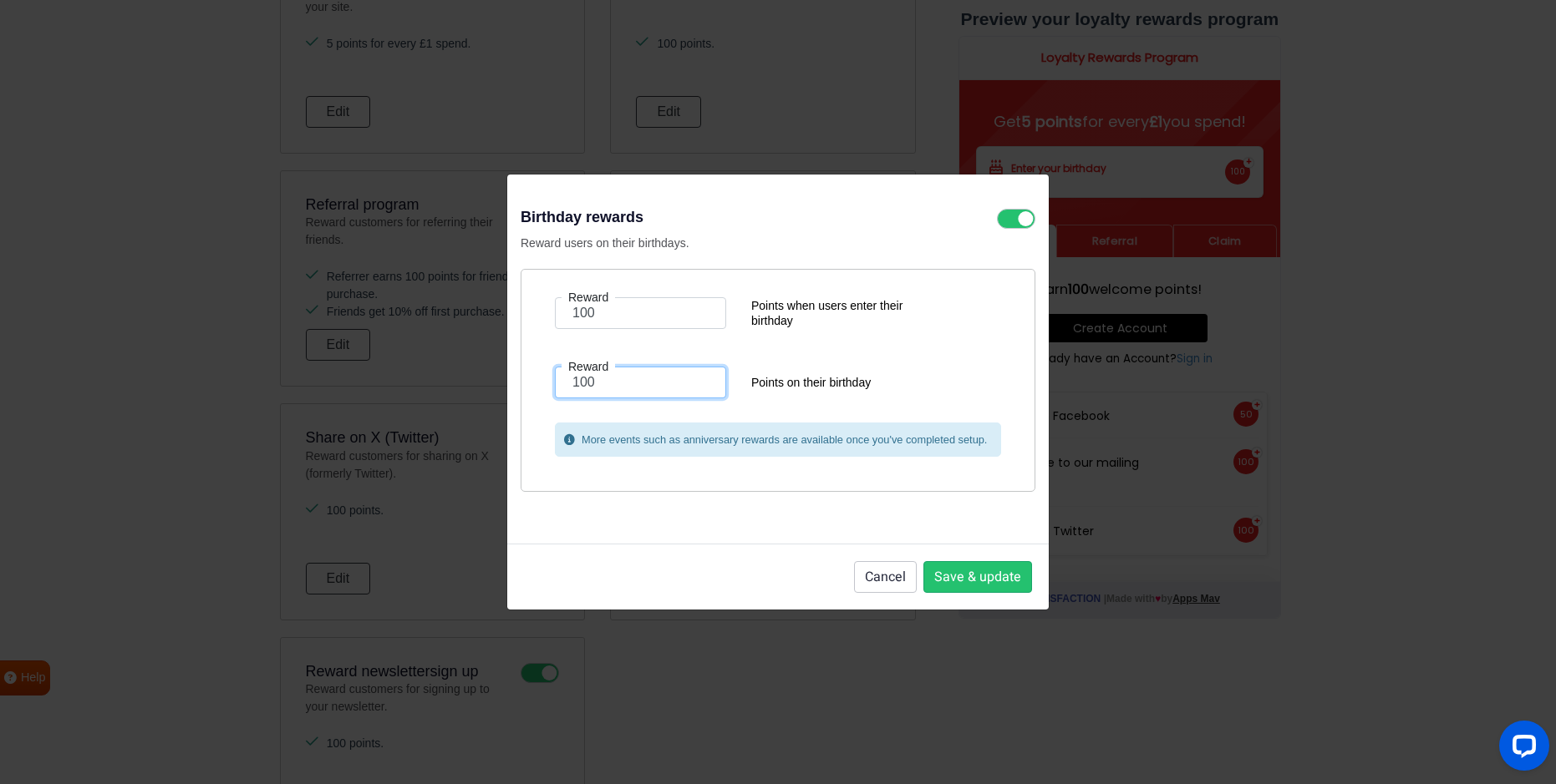
click at [578, 382] on input "100" at bounding box center [641, 382] width 171 height 32
type input "200"
click at [959, 578] on button "Save & update" at bounding box center [977, 576] width 108 height 32
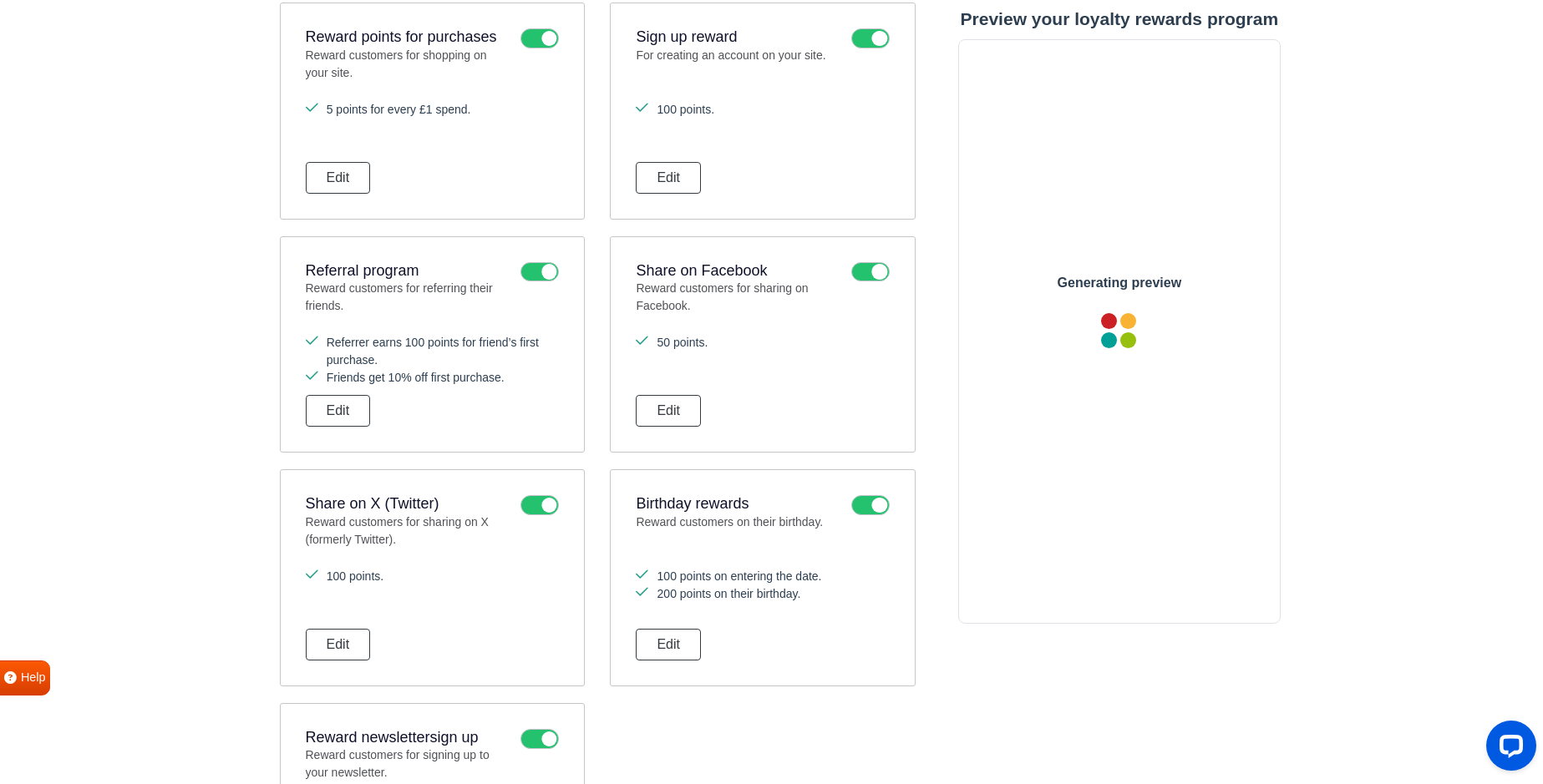
scroll to position [604, 0]
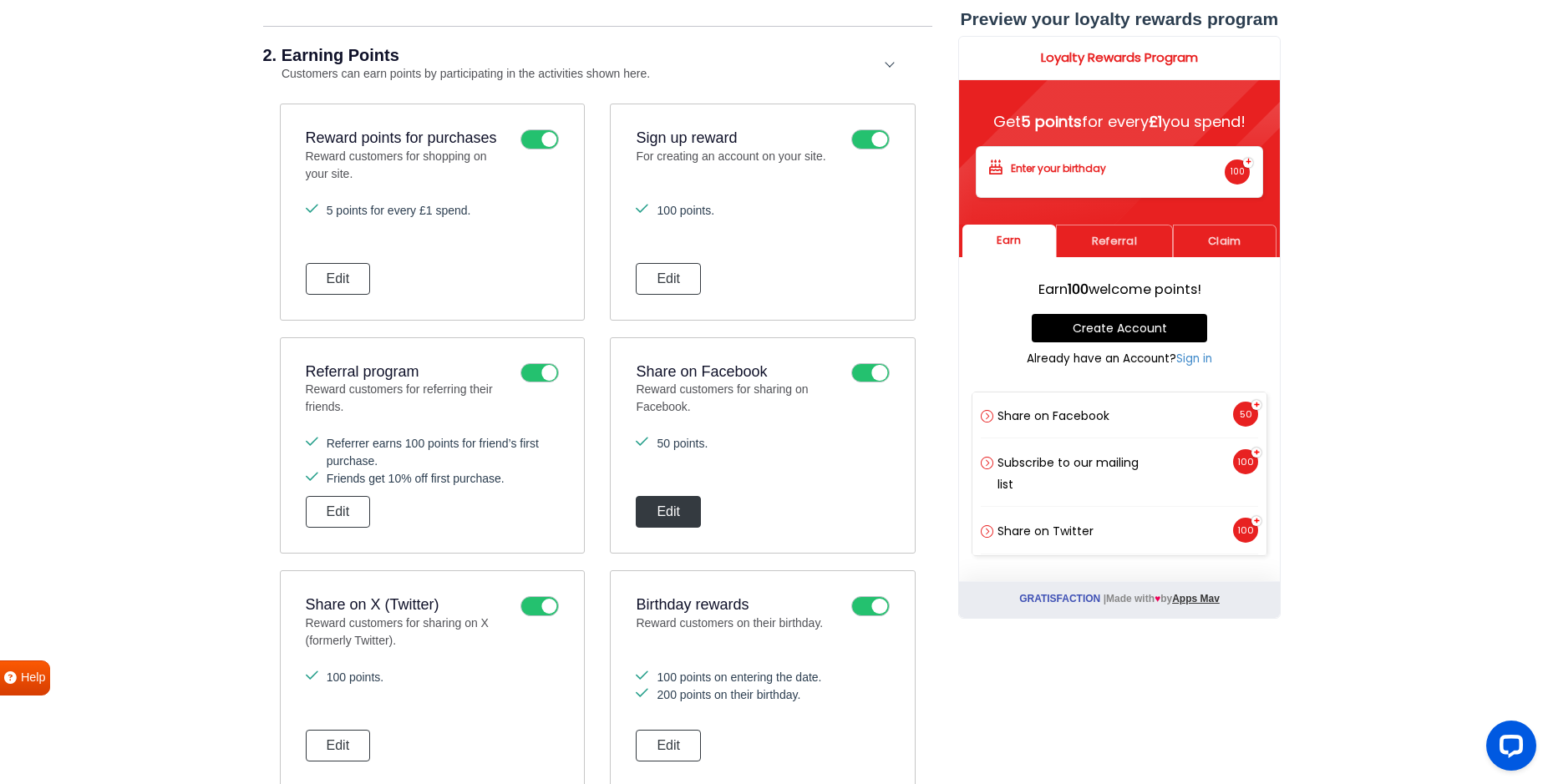
click at [681, 507] on button "Edit" at bounding box center [668, 511] width 65 height 32
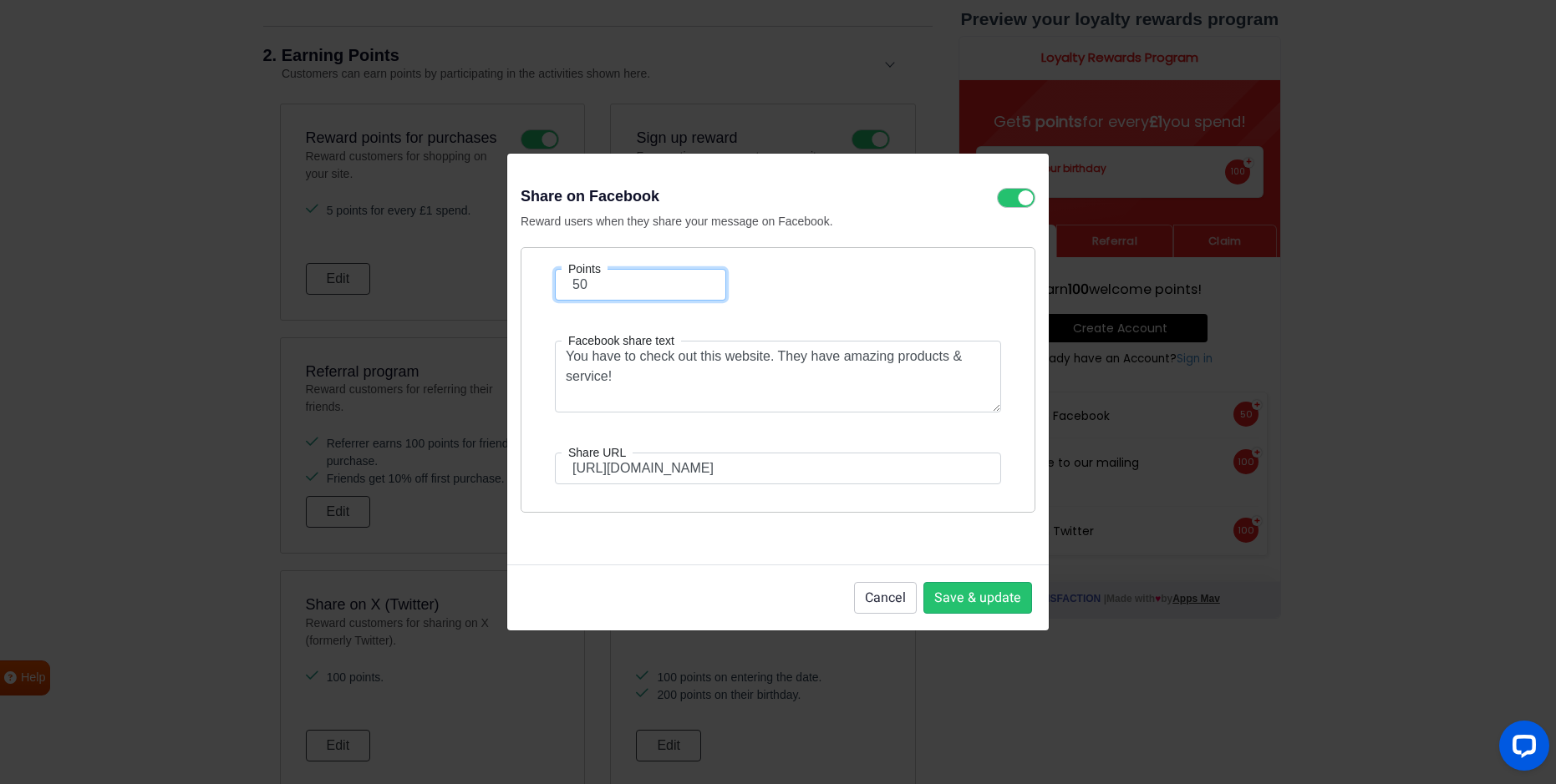
click at [601, 282] on input "50" at bounding box center [641, 285] width 171 height 32
type input "5"
type input "100"
click at [972, 603] on button "Save & update" at bounding box center [977, 598] width 108 height 32
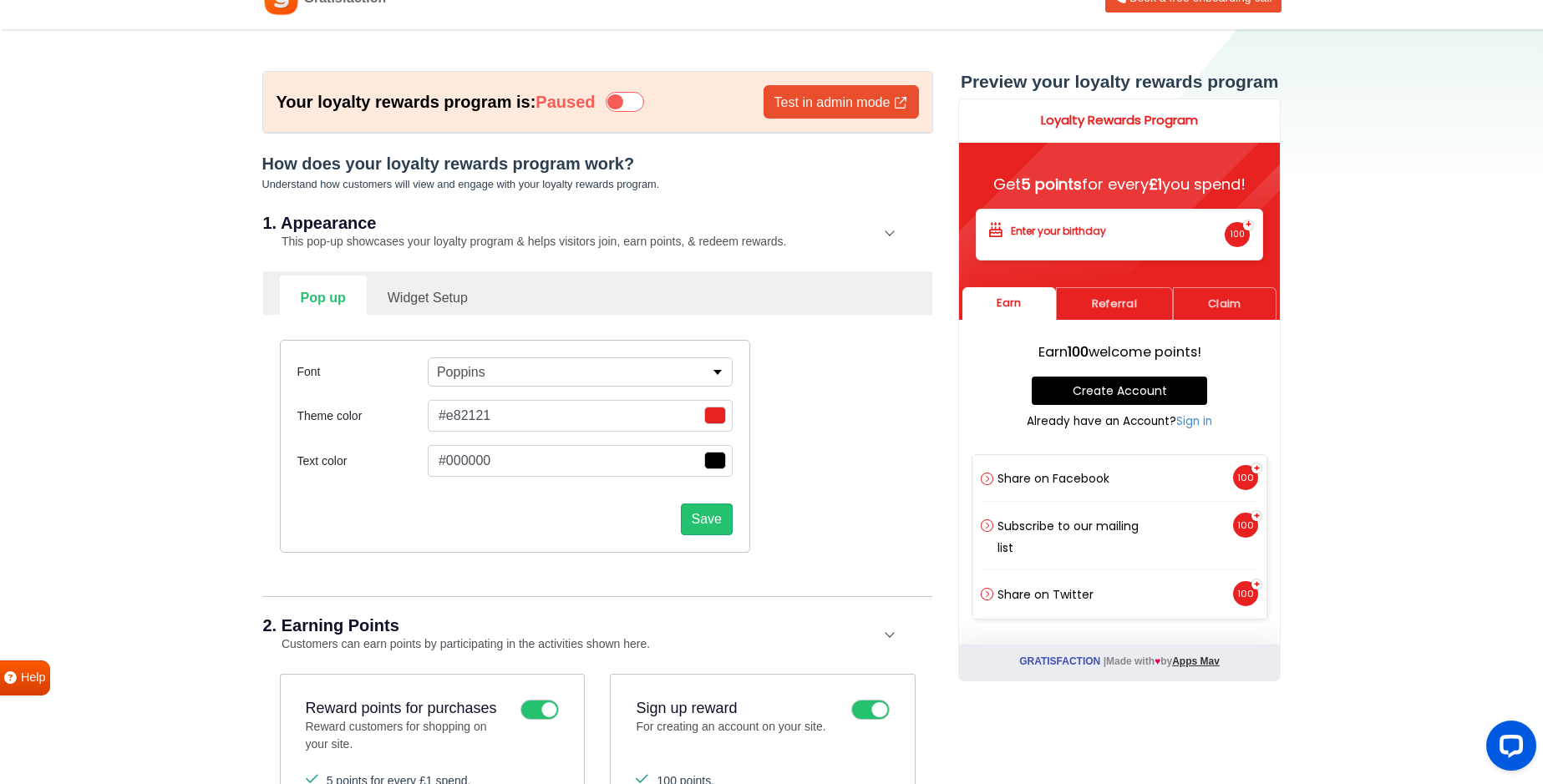
scroll to position [19, 0]
